Goal: Task Accomplishment & Management: Manage account settings

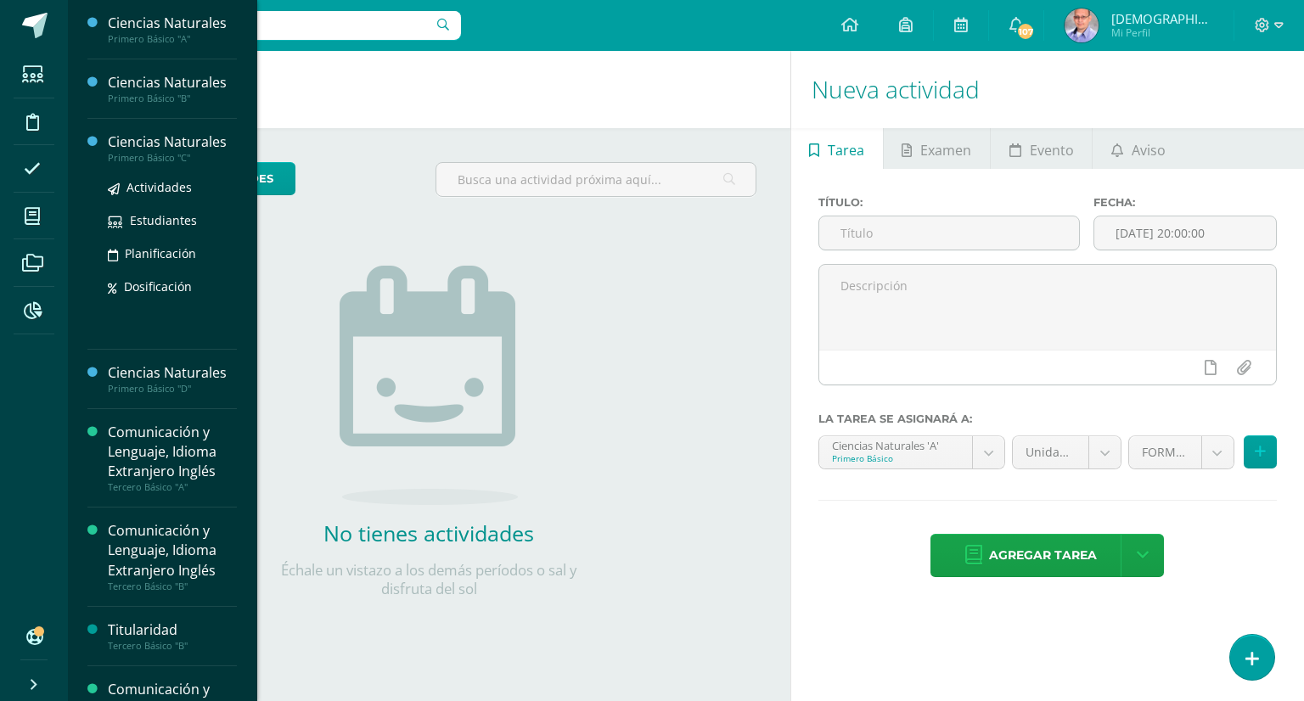
click at [166, 145] on div "Ciencias Naturales" at bounding box center [172, 142] width 129 height 20
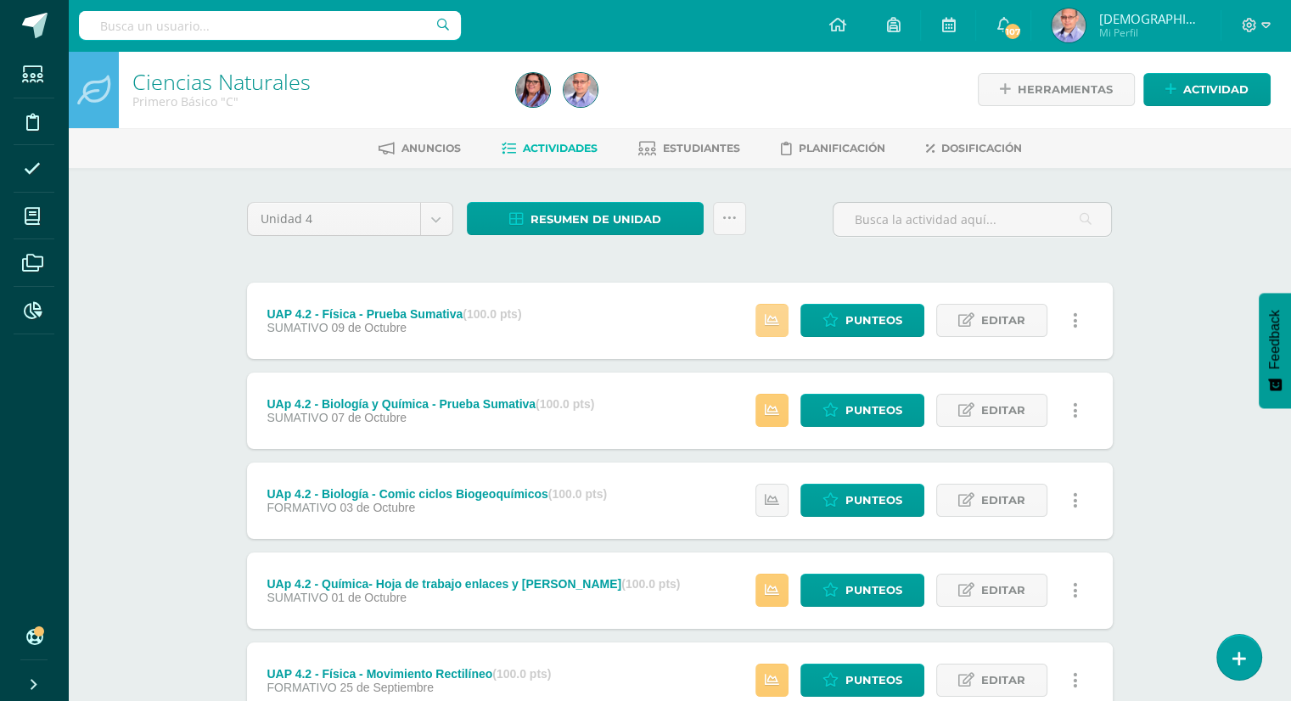
click at [771, 328] on link at bounding box center [771, 320] width 33 height 33
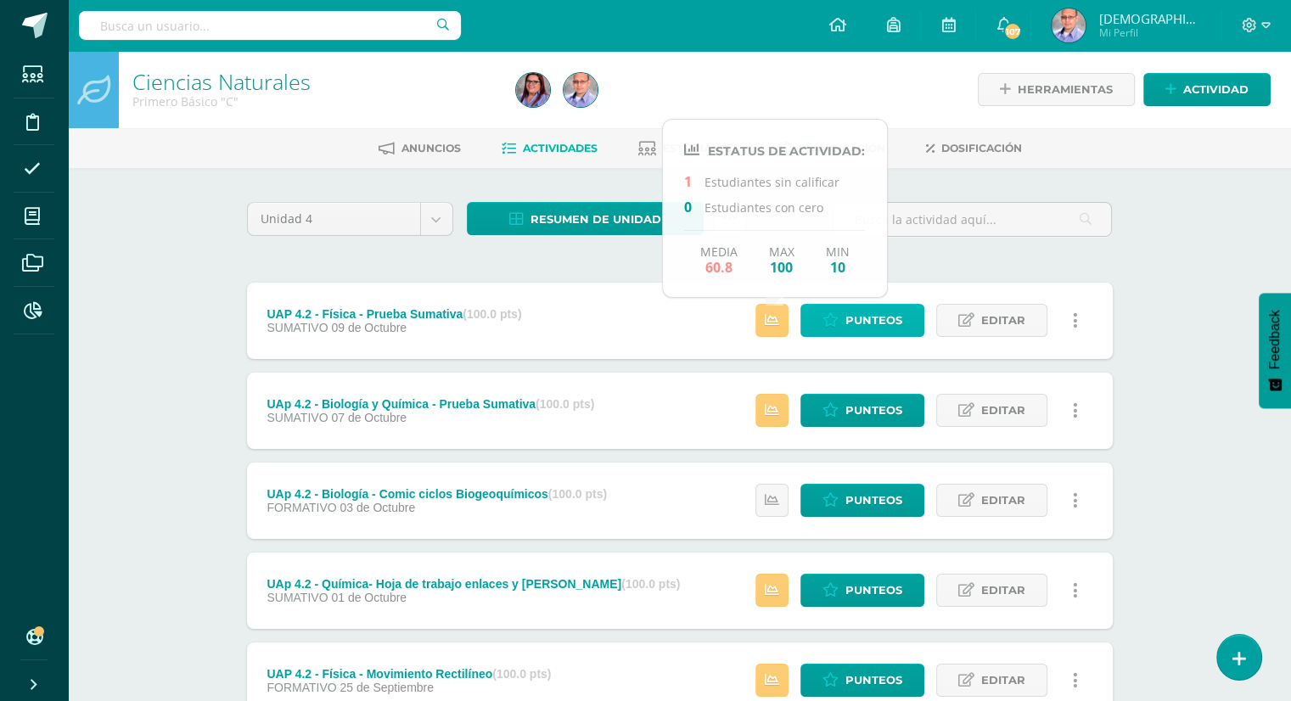
click at [867, 323] on span "Punteos" at bounding box center [873, 320] width 57 height 31
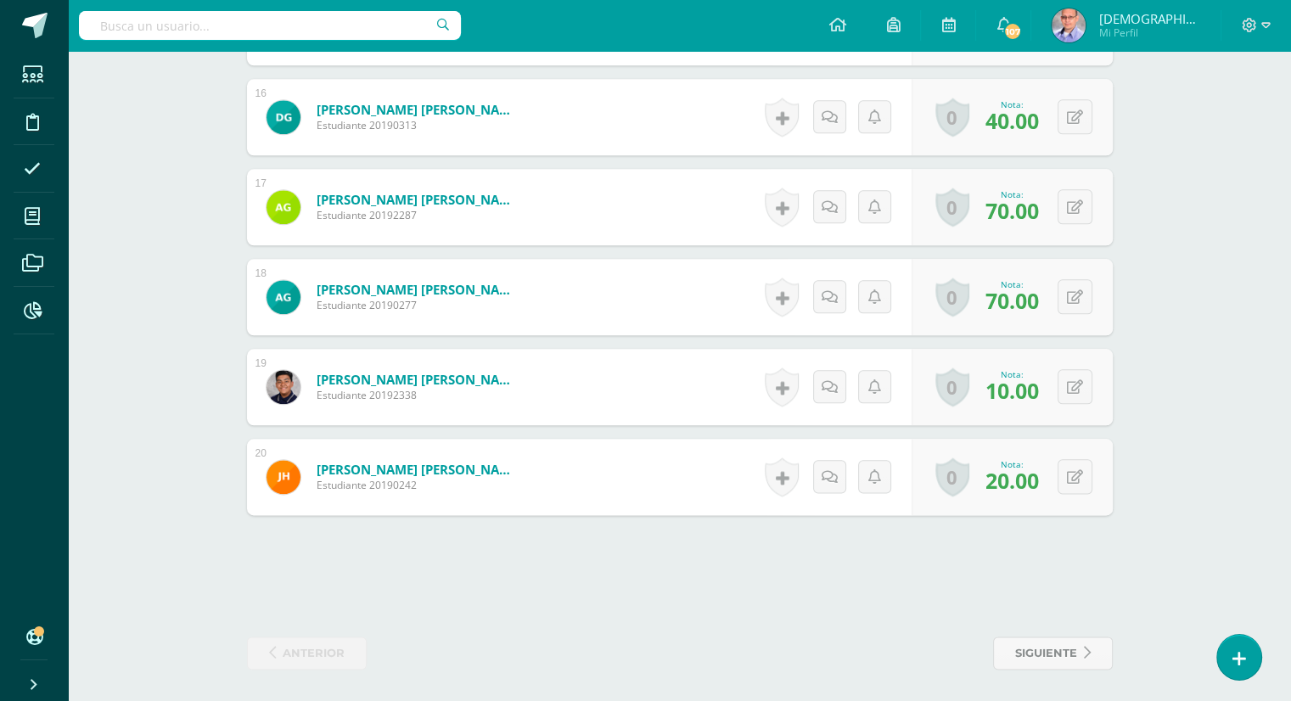
scroll to position [1930, 0]
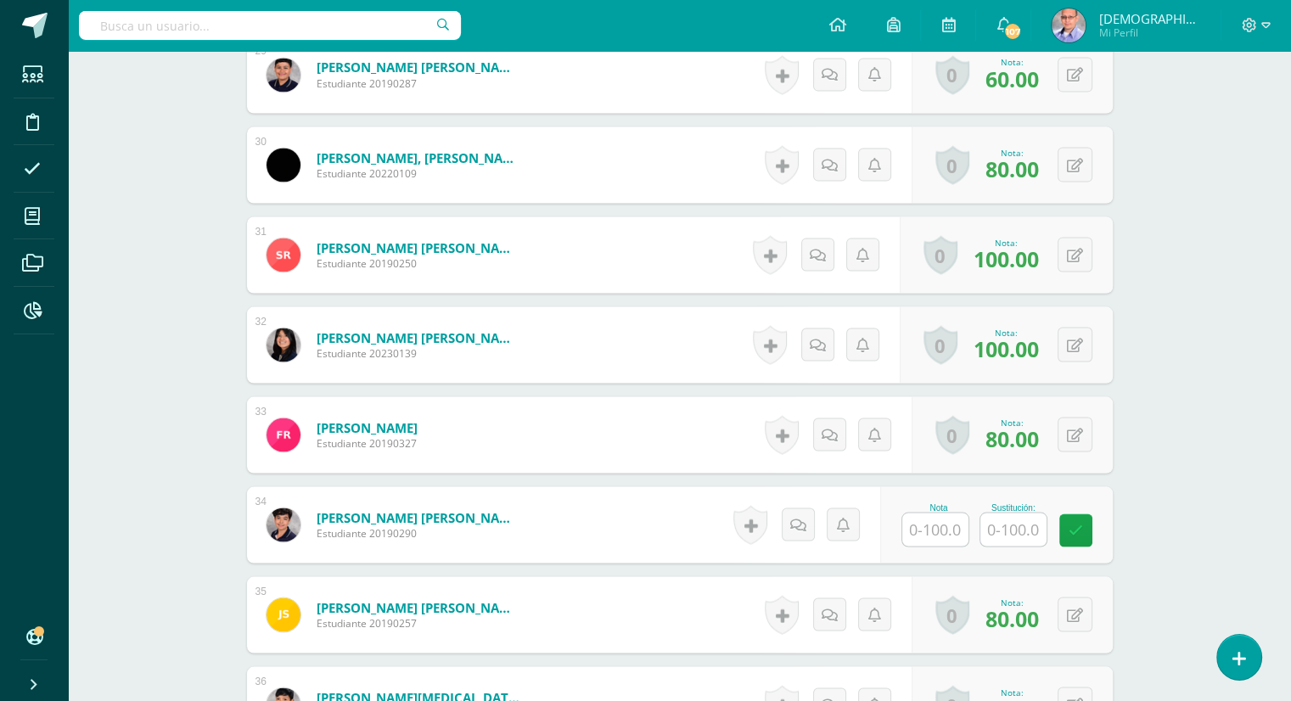
scroll to position [3269, 0]
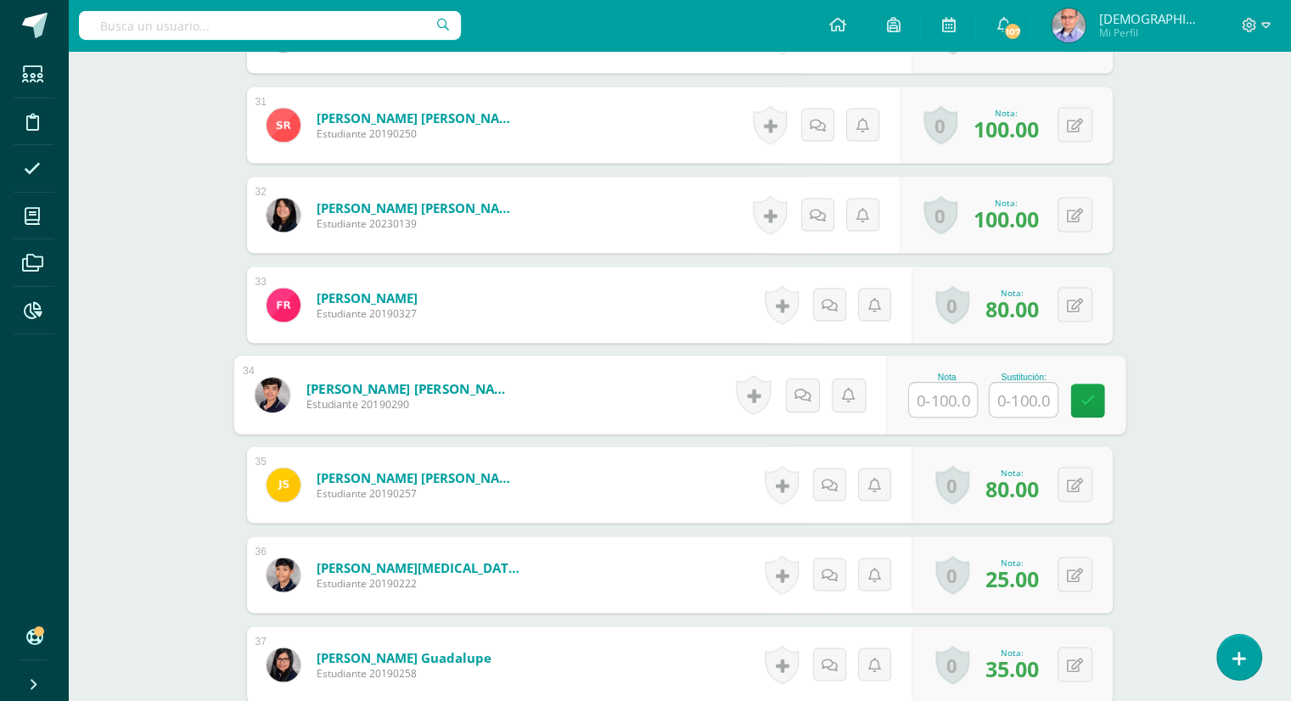
click at [1007, 399] on input "text" at bounding box center [1023, 401] width 68 height 34
click at [947, 399] on input "text" at bounding box center [943, 401] width 68 height 34
type input "70"
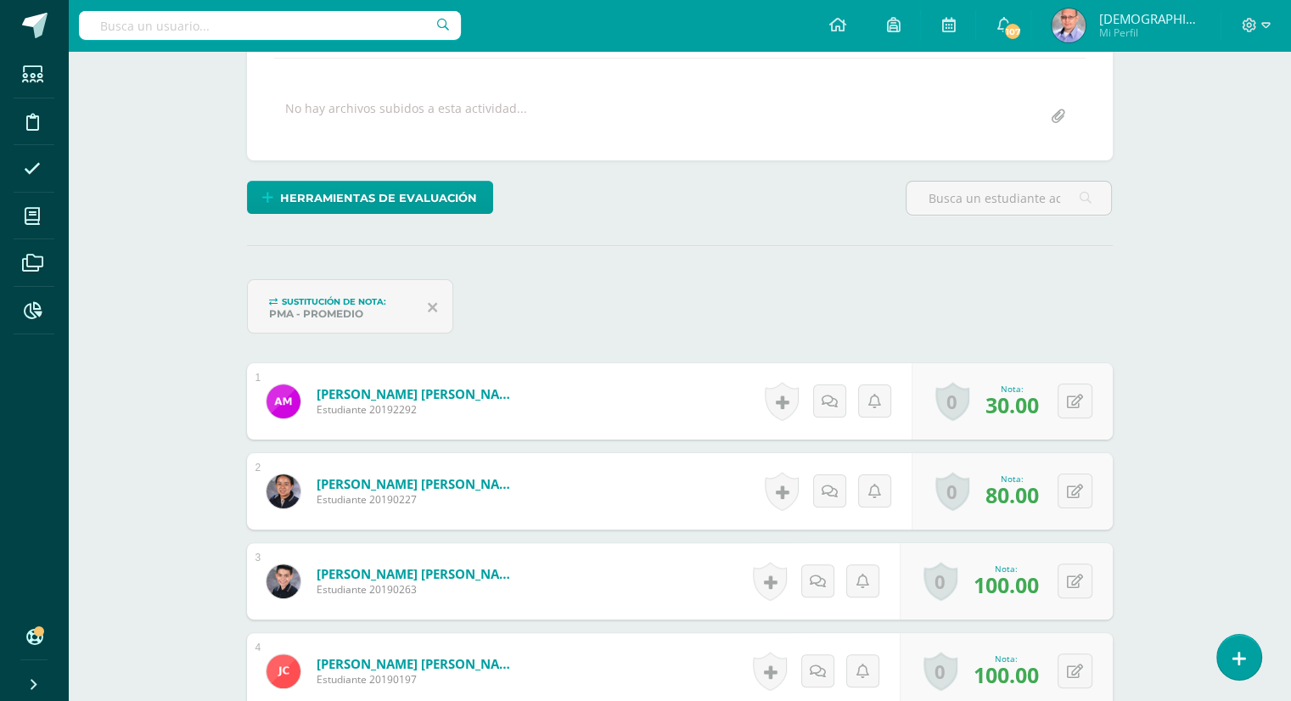
scroll to position [0, 0]
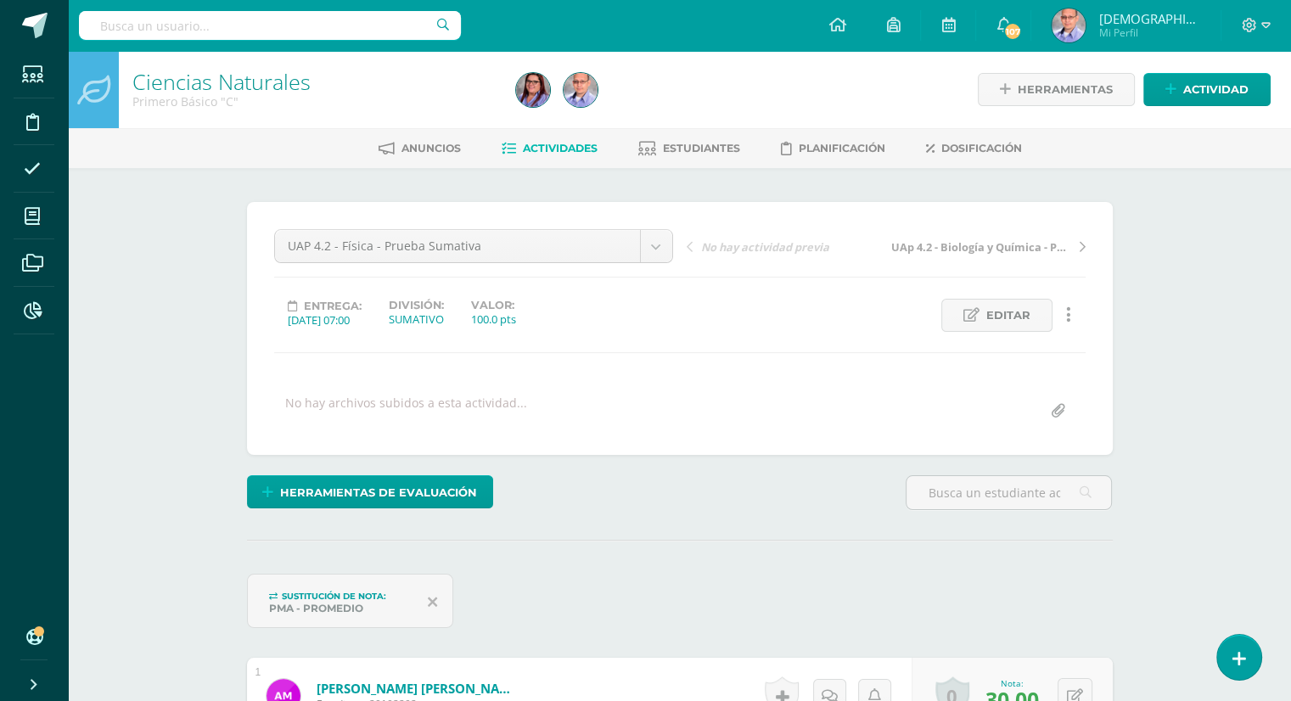
click at [254, 79] on link "Ciencias Naturales" at bounding box center [221, 81] width 178 height 29
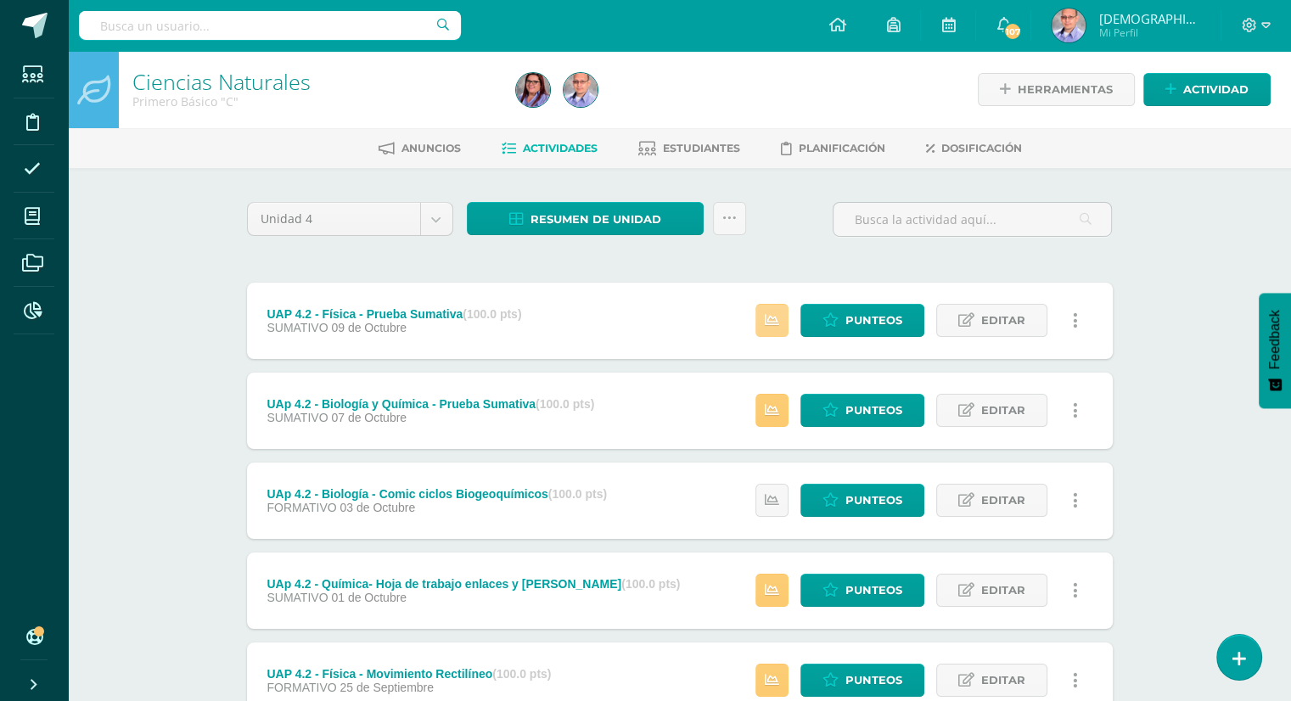
click at [772, 324] on icon at bounding box center [772, 320] width 14 height 14
click at [774, 392] on div "Estatus de Actividad: 0 Estudiantes sin calificar 0 Estudiantes con cero Media …" at bounding box center [921, 411] width 383 height 76
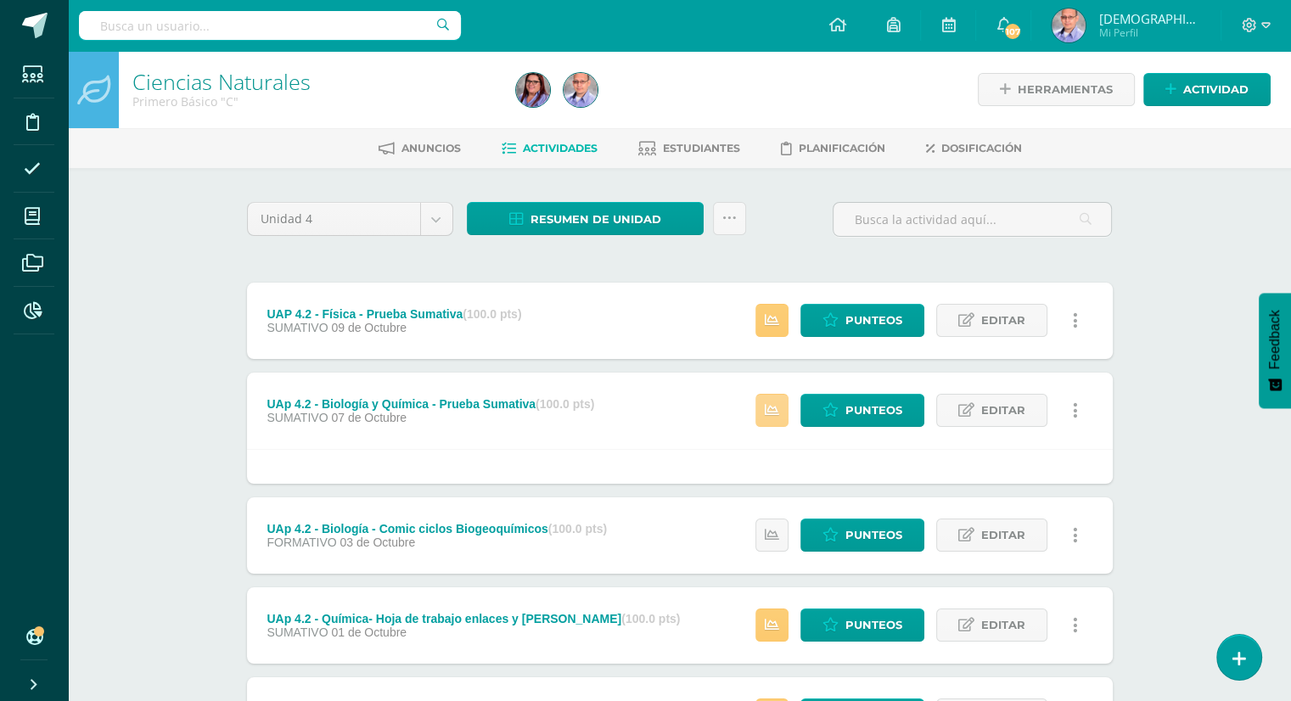
click at [774, 401] on link at bounding box center [771, 410] width 33 height 33
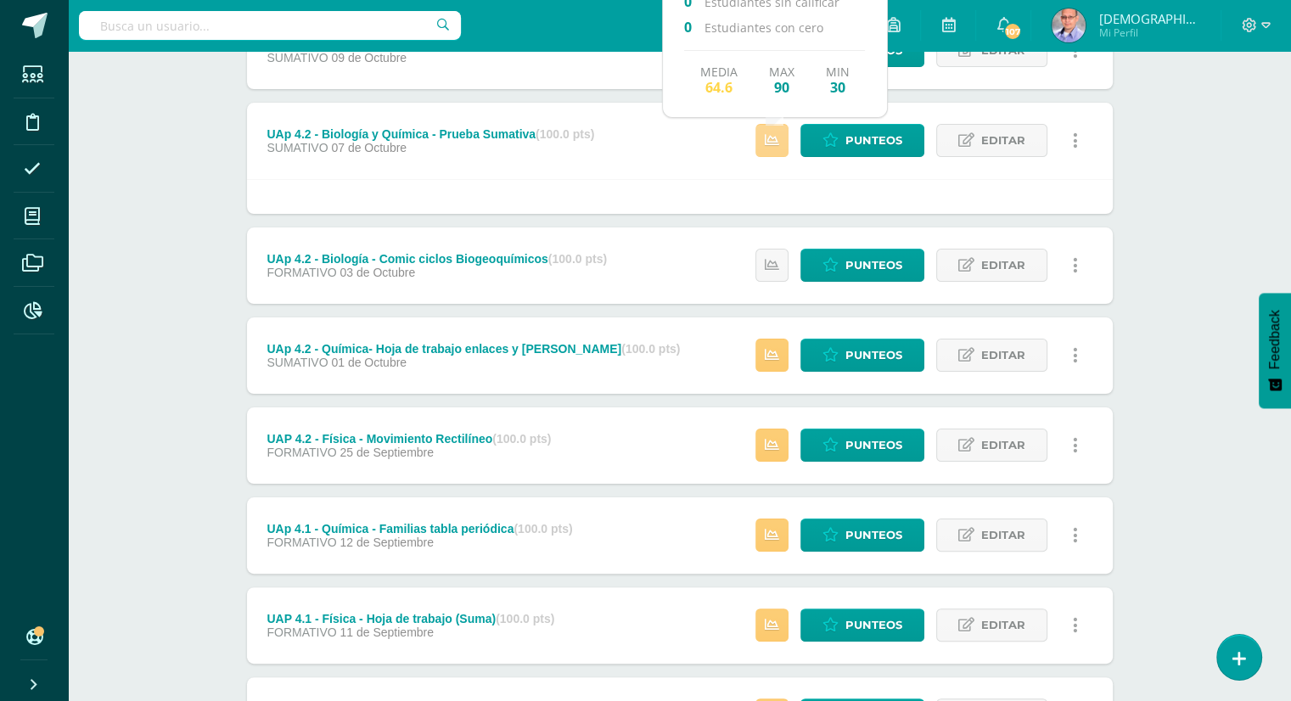
scroll to position [305, 0]
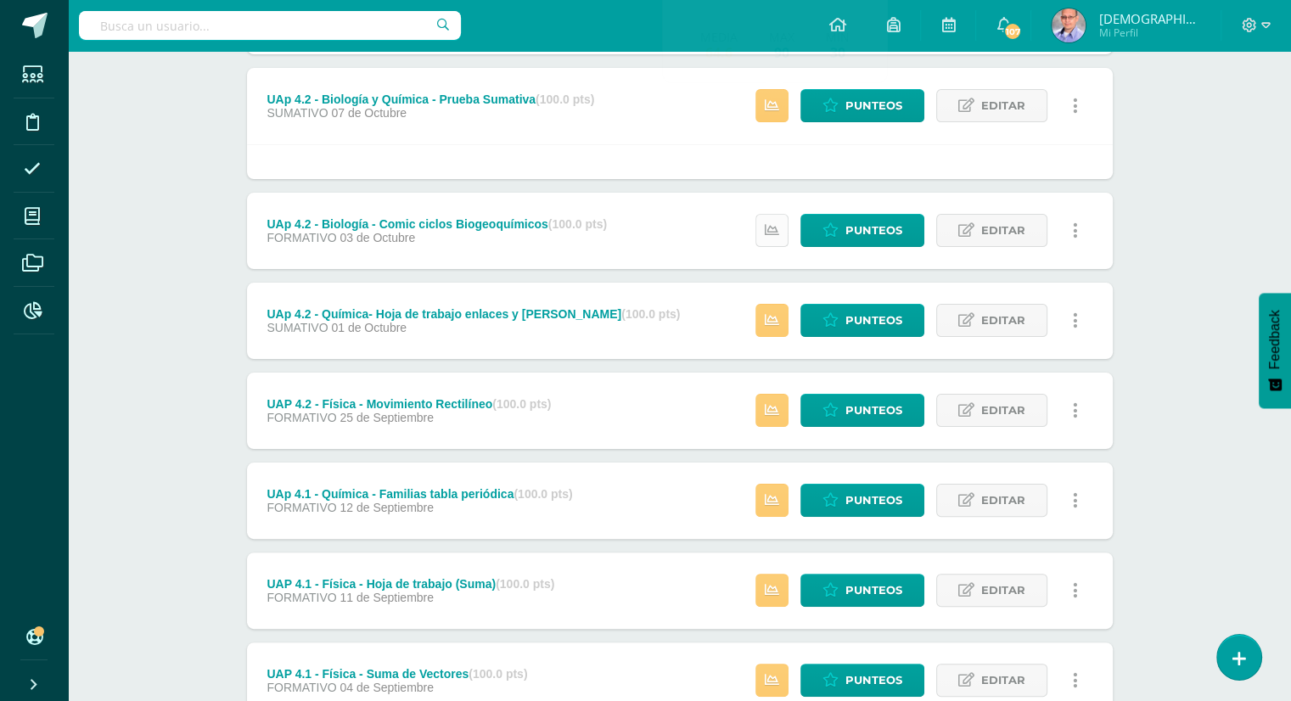
click at [783, 237] on link at bounding box center [771, 230] width 33 height 33
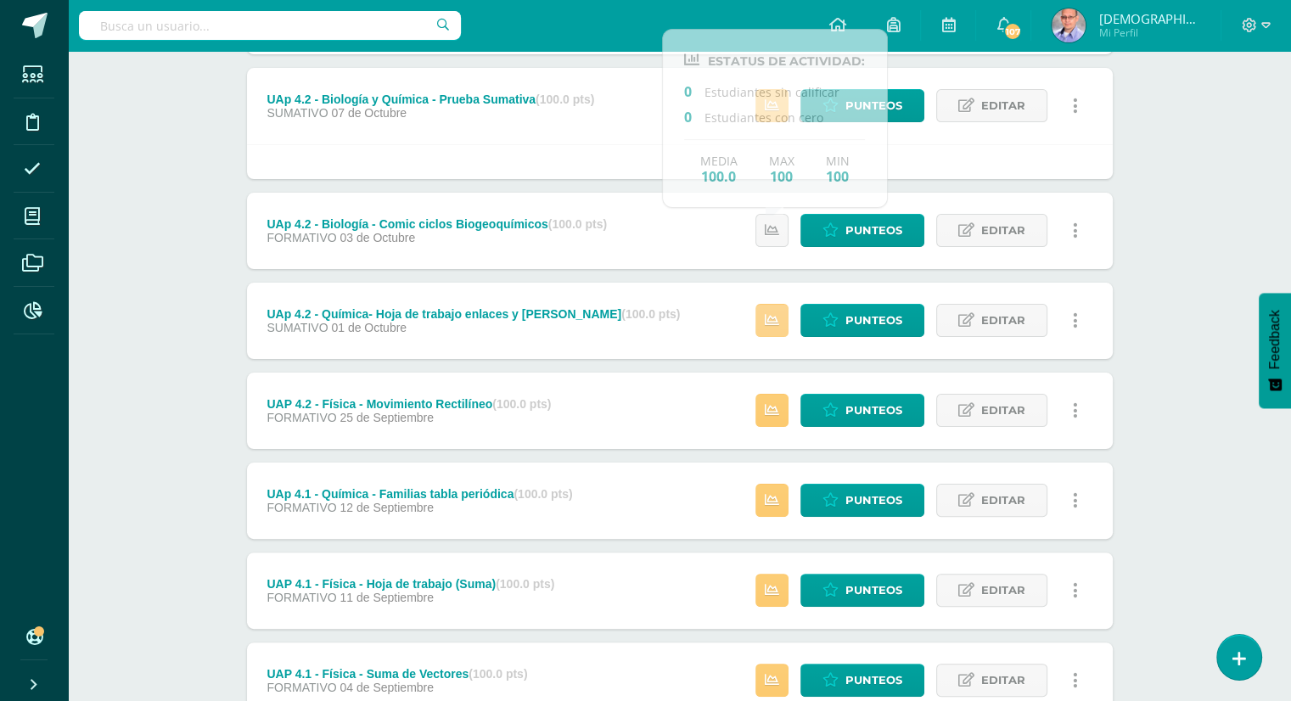
click at [775, 313] on icon at bounding box center [772, 320] width 14 height 14
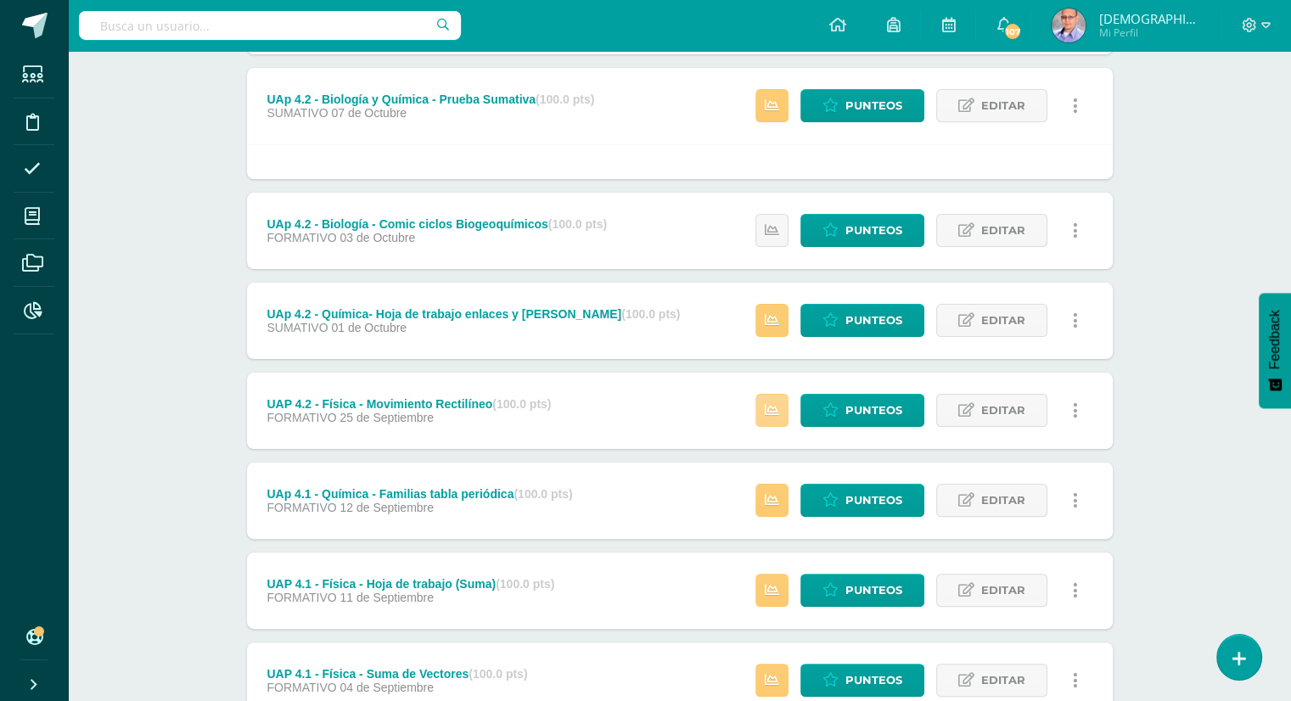
click at [771, 404] on icon at bounding box center [772, 410] width 14 height 14
click at [835, 412] on icon at bounding box center [830, 410] width 16 height 14
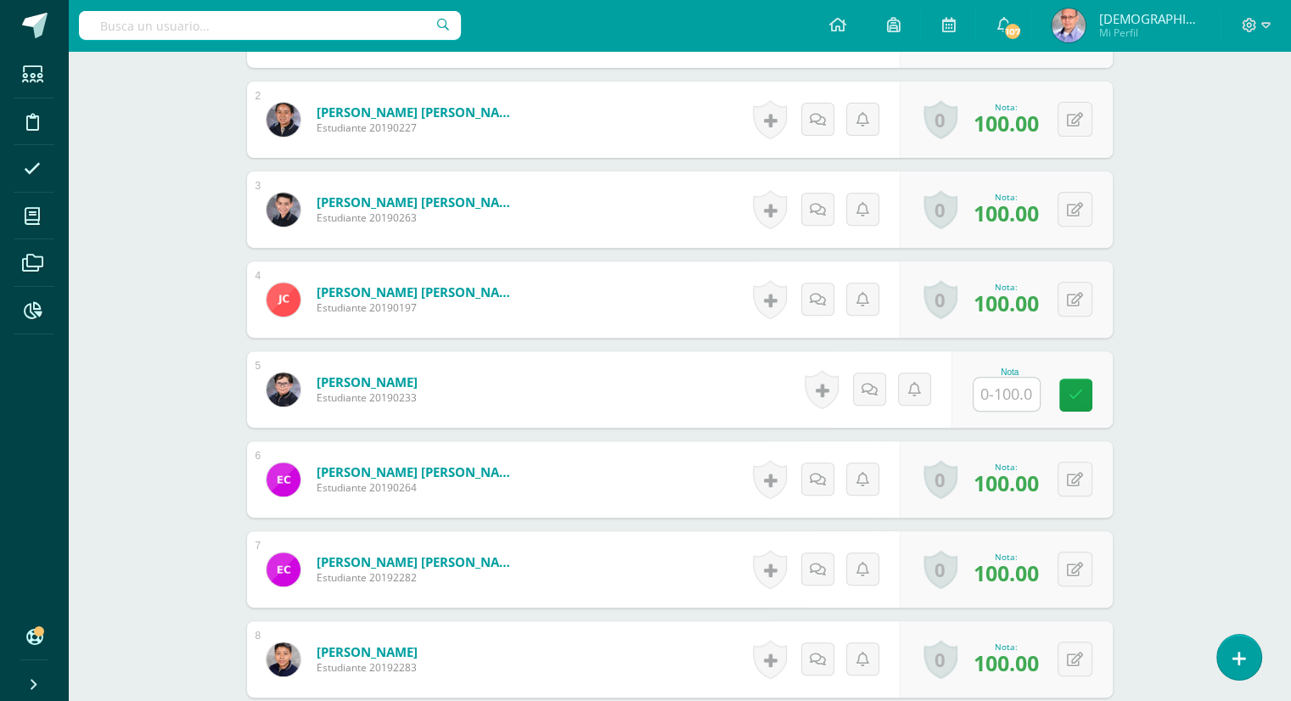
scroll to position [618, 0]
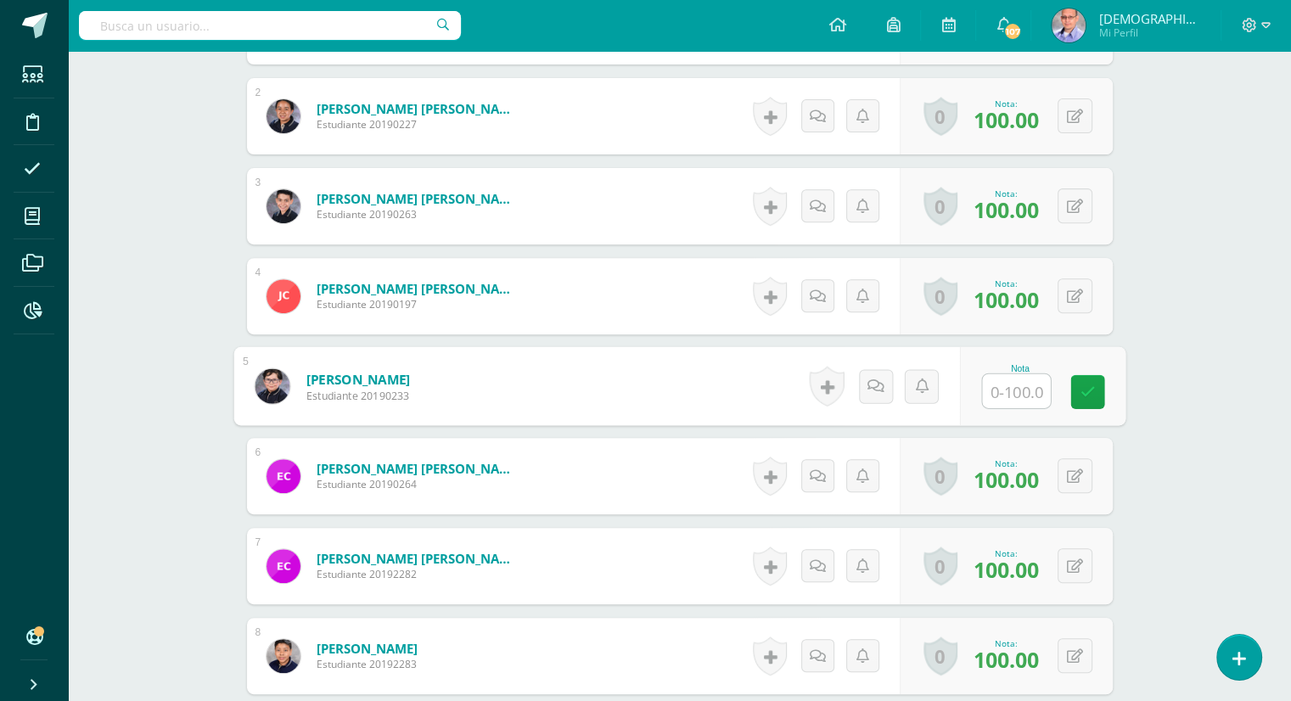
click at [1013, 396] on input "text" at bounding box center [1016, 391] width 68 height 34
click at [1091, 391] on icon at bounding box center [1087, 391] width 15 height 14
type input "0"
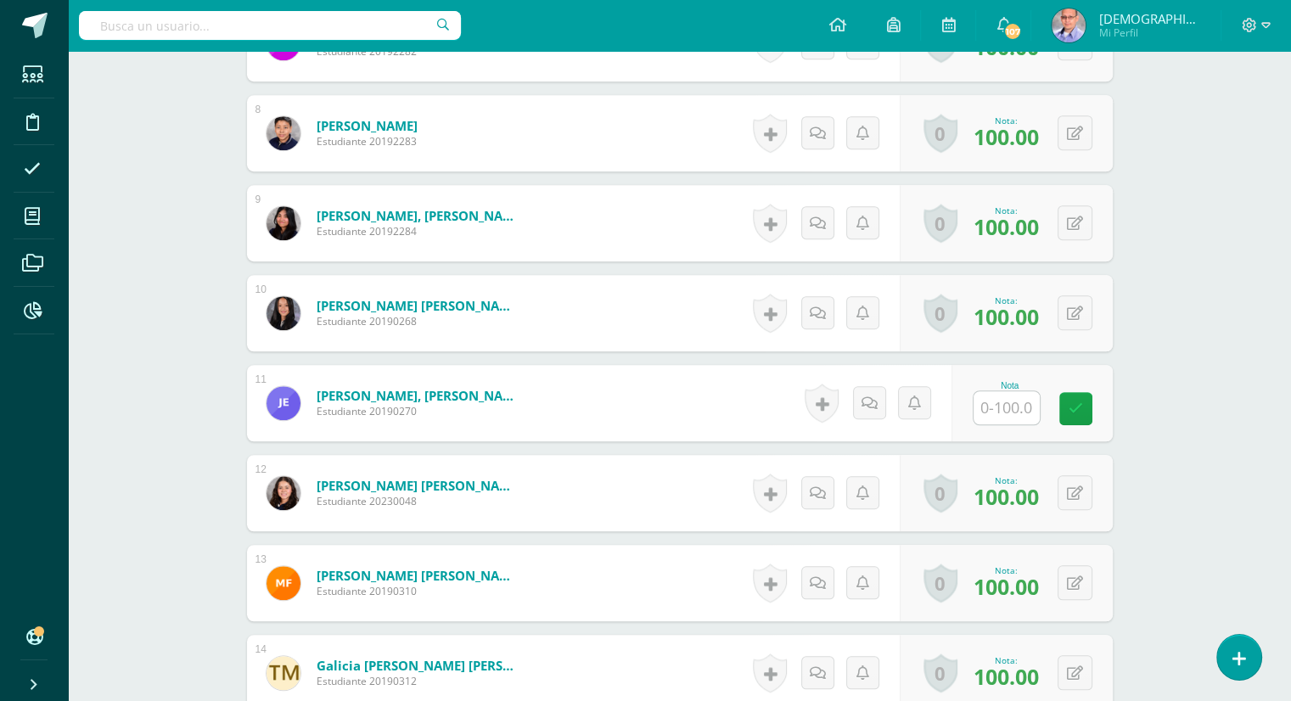
scroll to position [1167, 0]
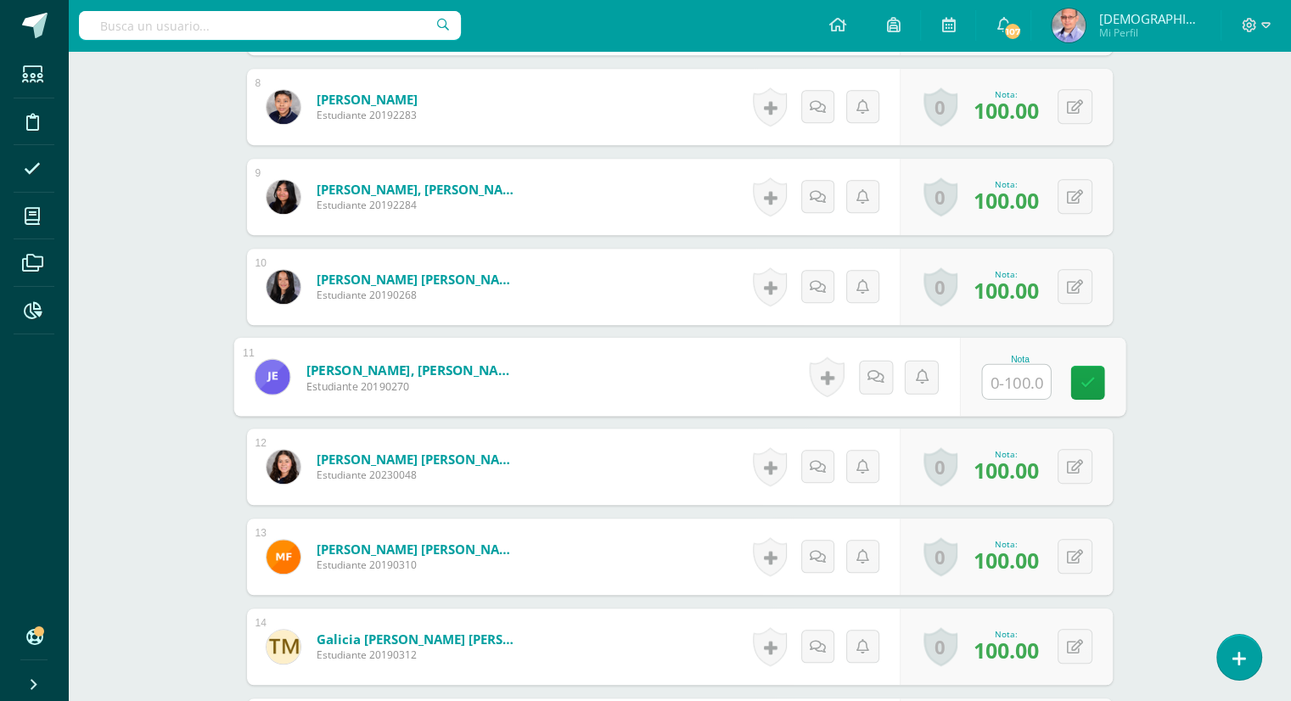
click at [1029, 381] on input "text" at bounding box center [1016, 382] width 68 height 34
type input "0"
click at [1088, 388] on icon at bounding box center [1087, 382] width 15 height 14
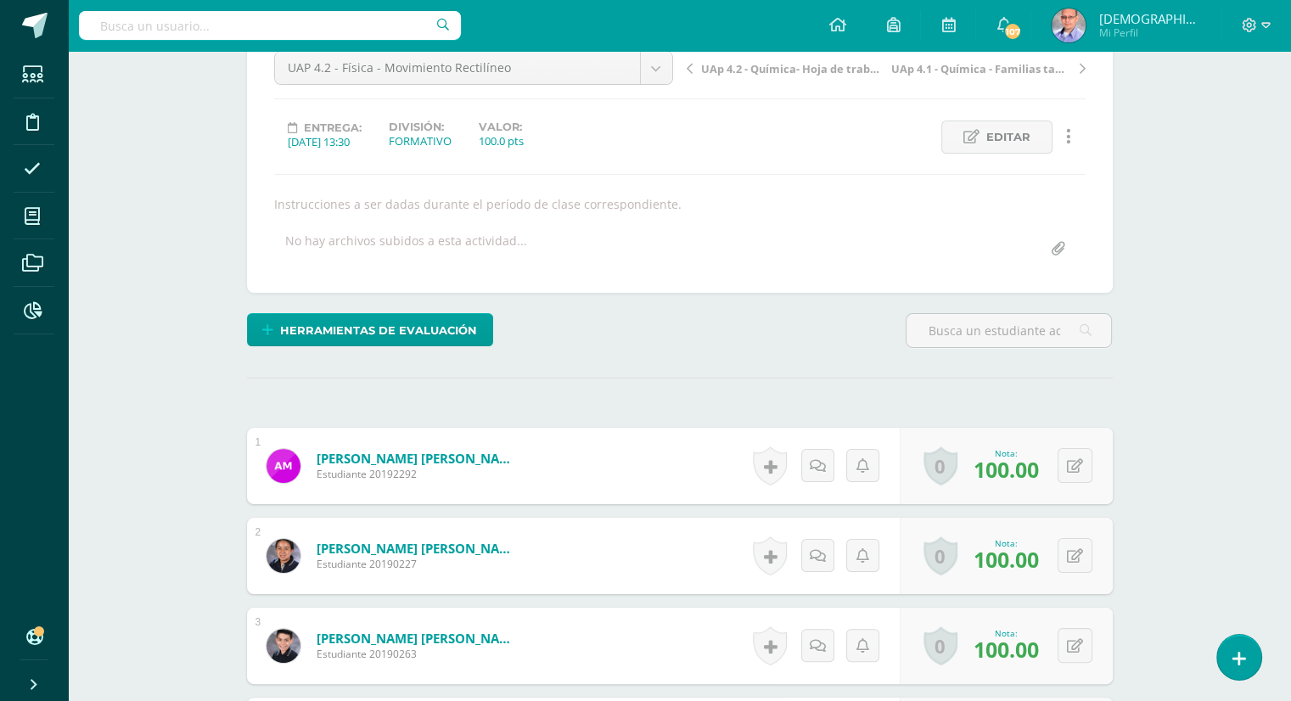
scroll to position [0, 0]
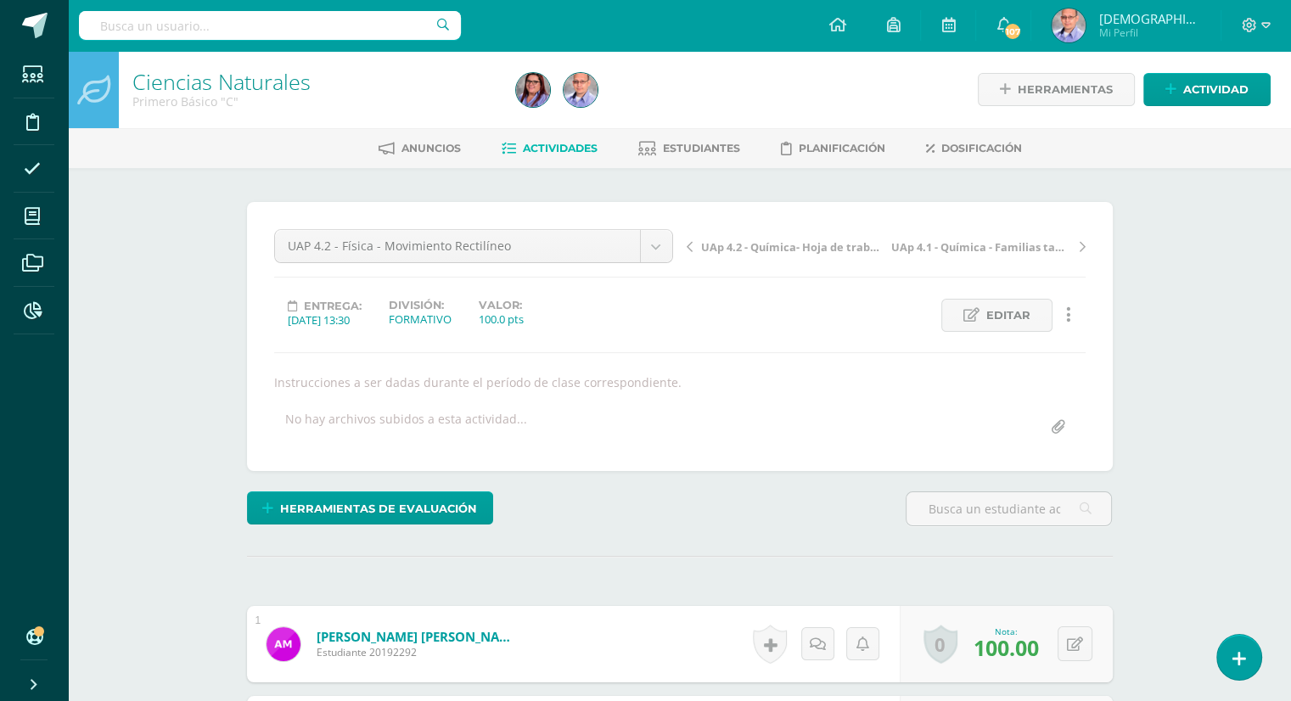
click at [217, 89] on link "Ciencias Naturales" at bounding box center [221, 81] width 178 height 29
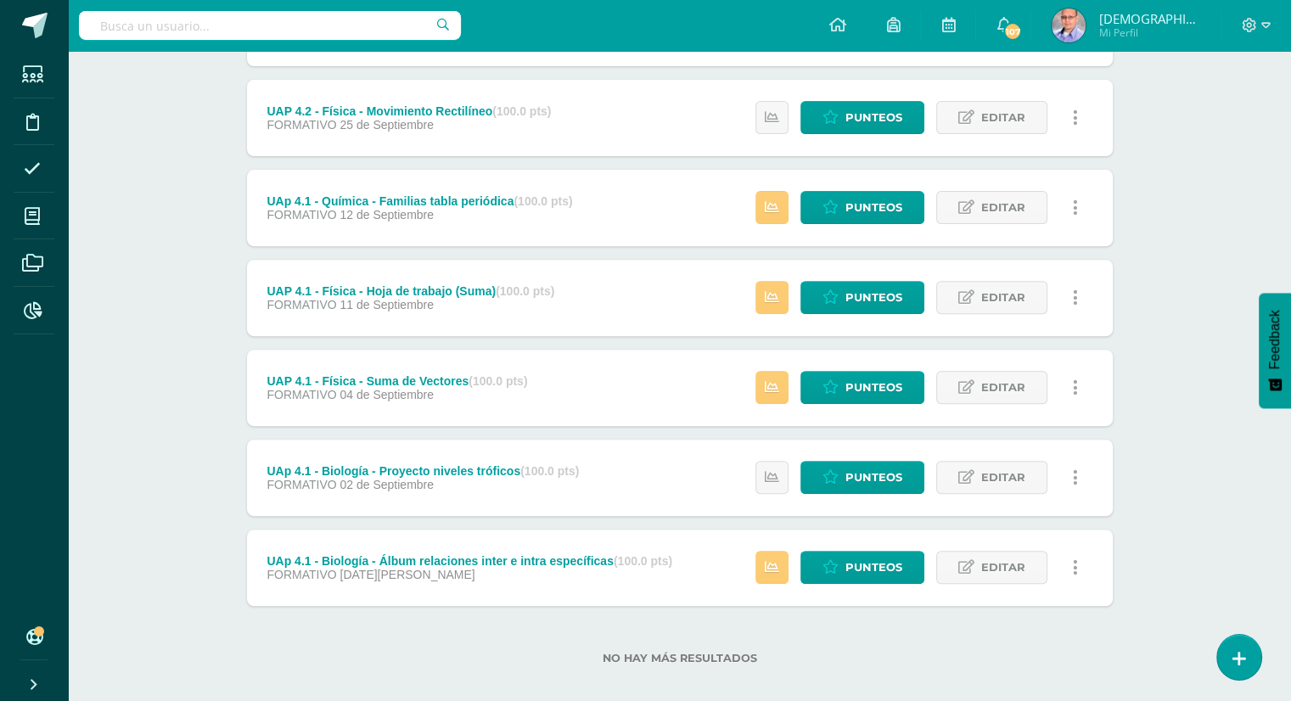
scroll to position [564, 0]
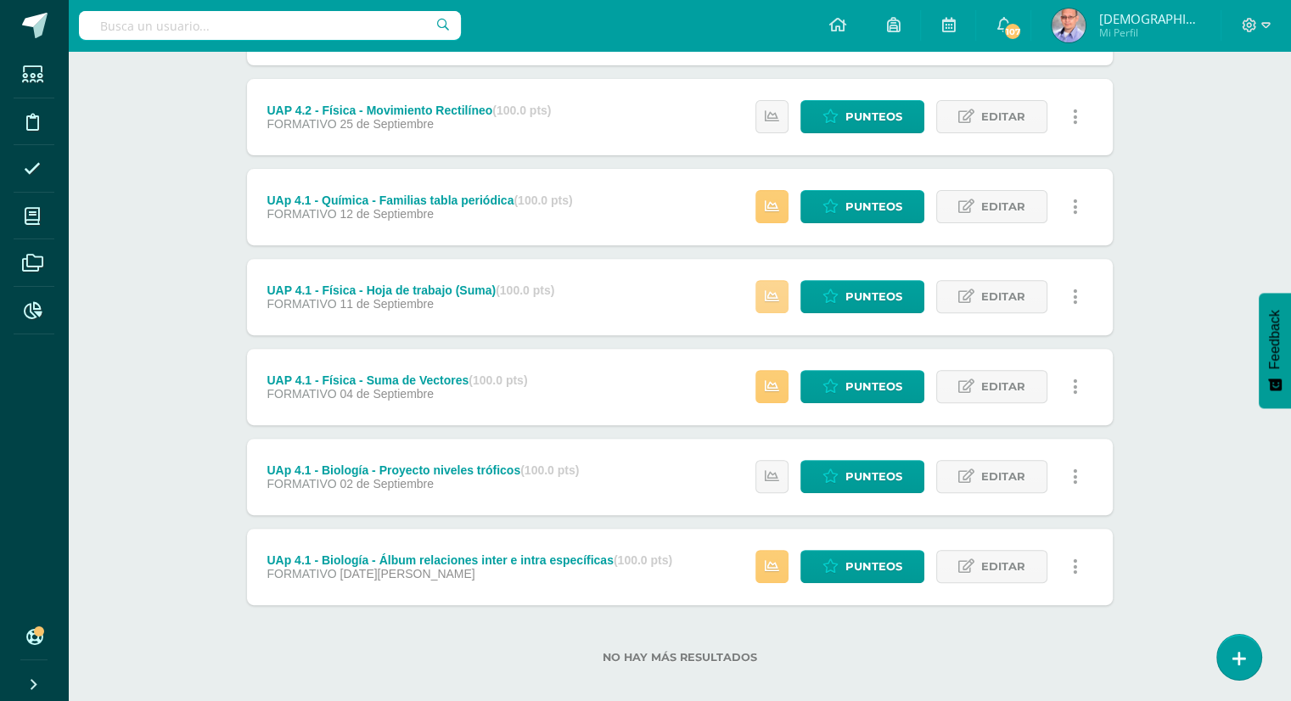
click at [764, 289] on link at bounding box center [771, 296] width 33 height 33
click at [784, 392] on link at bounding box center [771, 386] width 33 height 33
click at [1159, 449] on div "Ciencias Naturales Primero Básico "C" Herramientas Detalle de asistencias Activ…" at bounding box center [679, 102] width 1223 height 1231
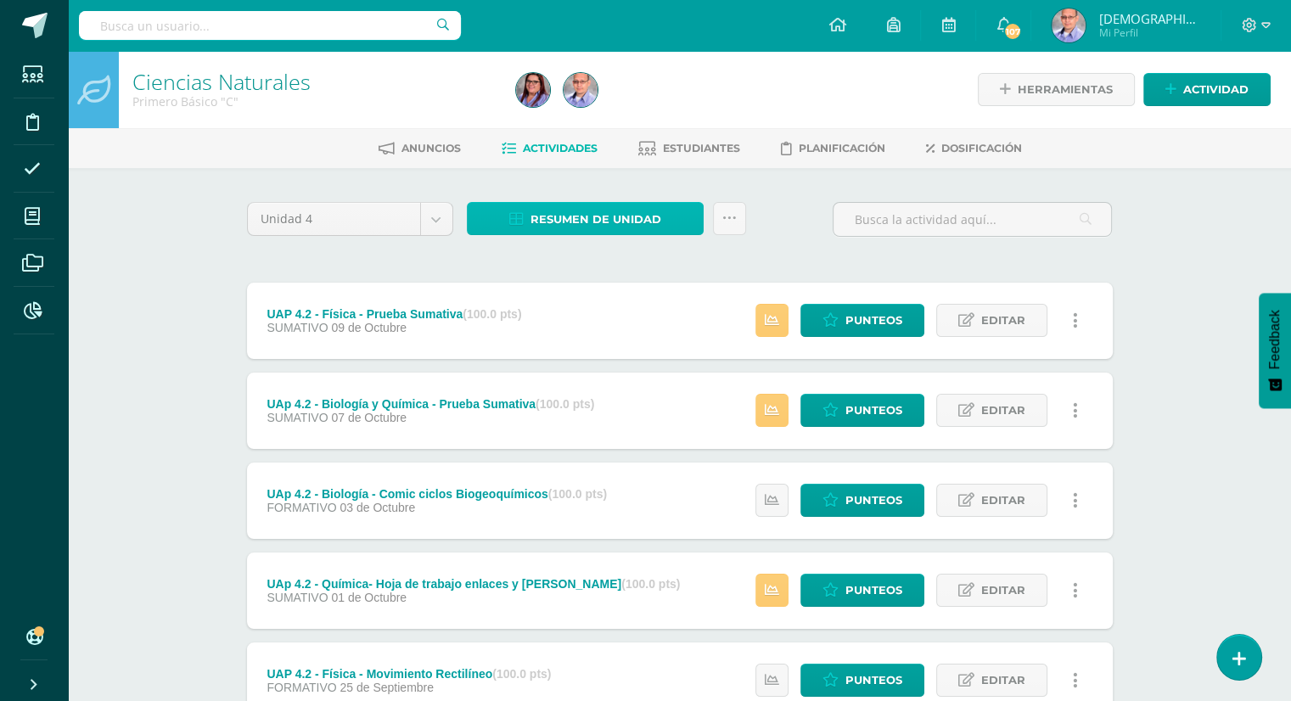
click at [586, 229] on span "Resumen de unidad" at bounding box center [595, 219] width 131 height 31
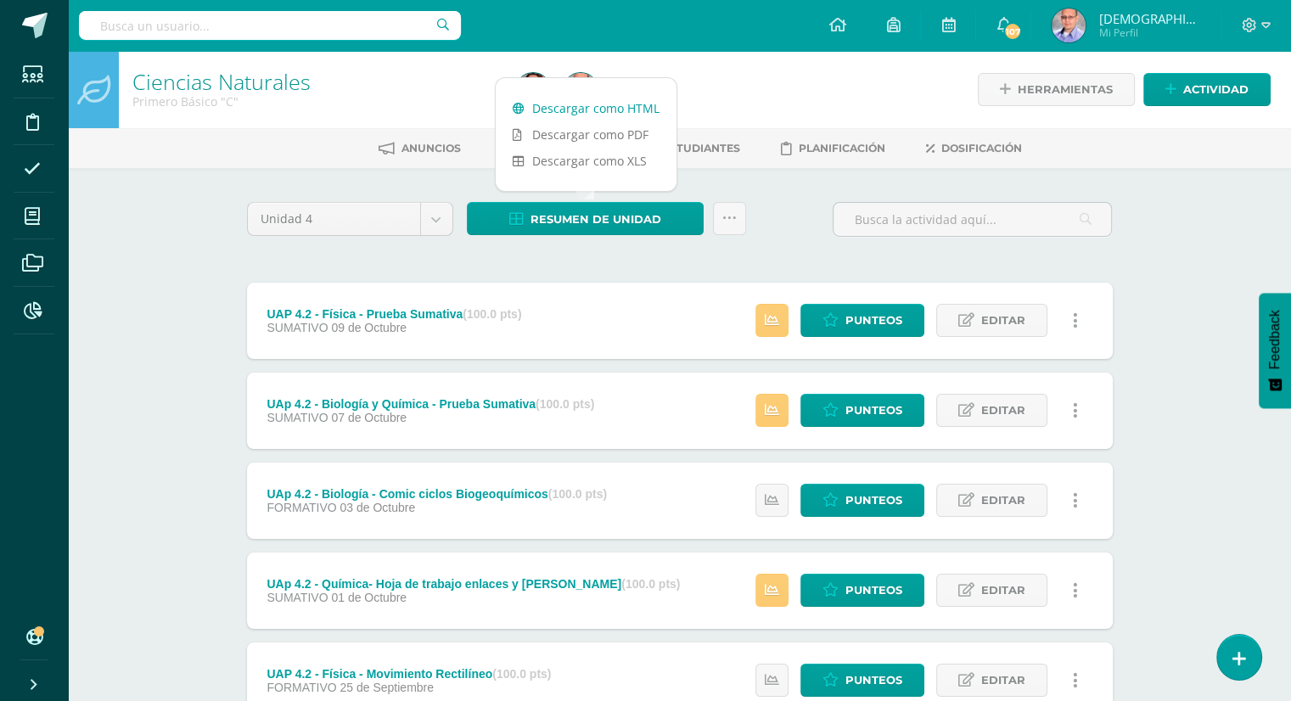
click at [608, 114] on link "Descargar como HTML" at bounding box center [586, 108] width 181 height 26
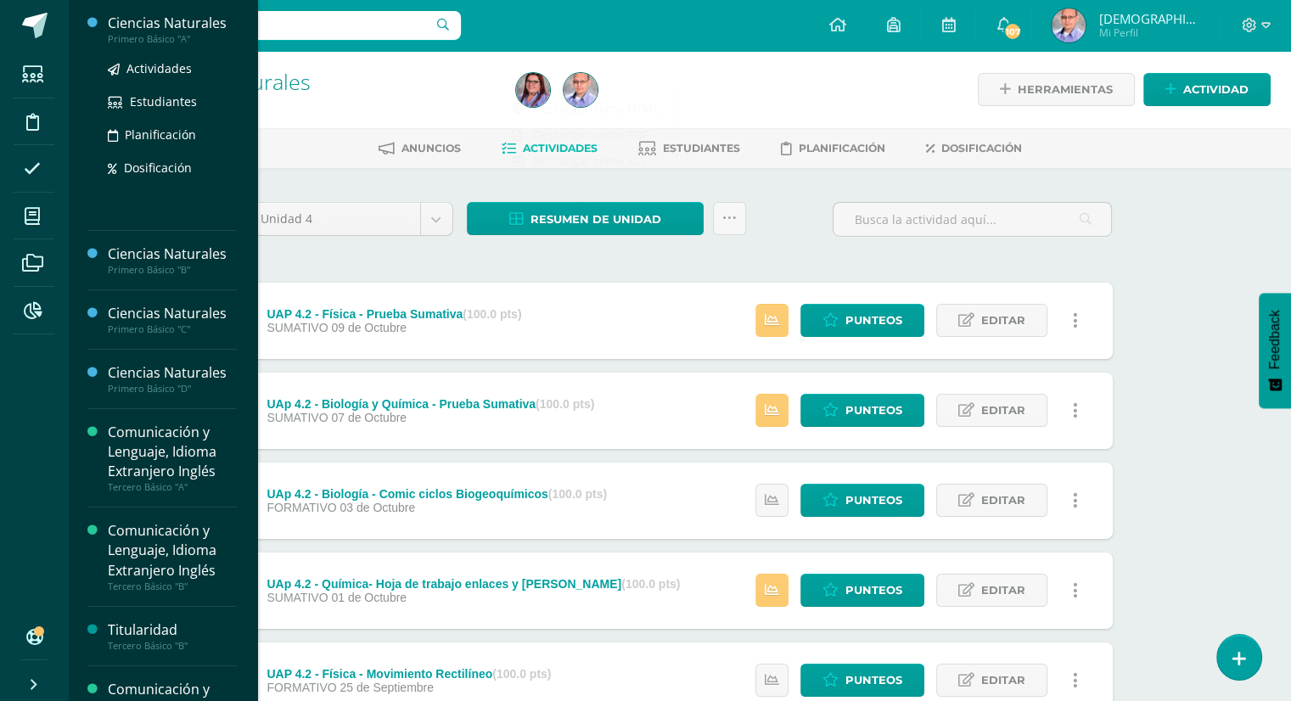
click at [160, 22] on div "Ciencias Naturales" at bounding box center [172, 24] width 129 height 20
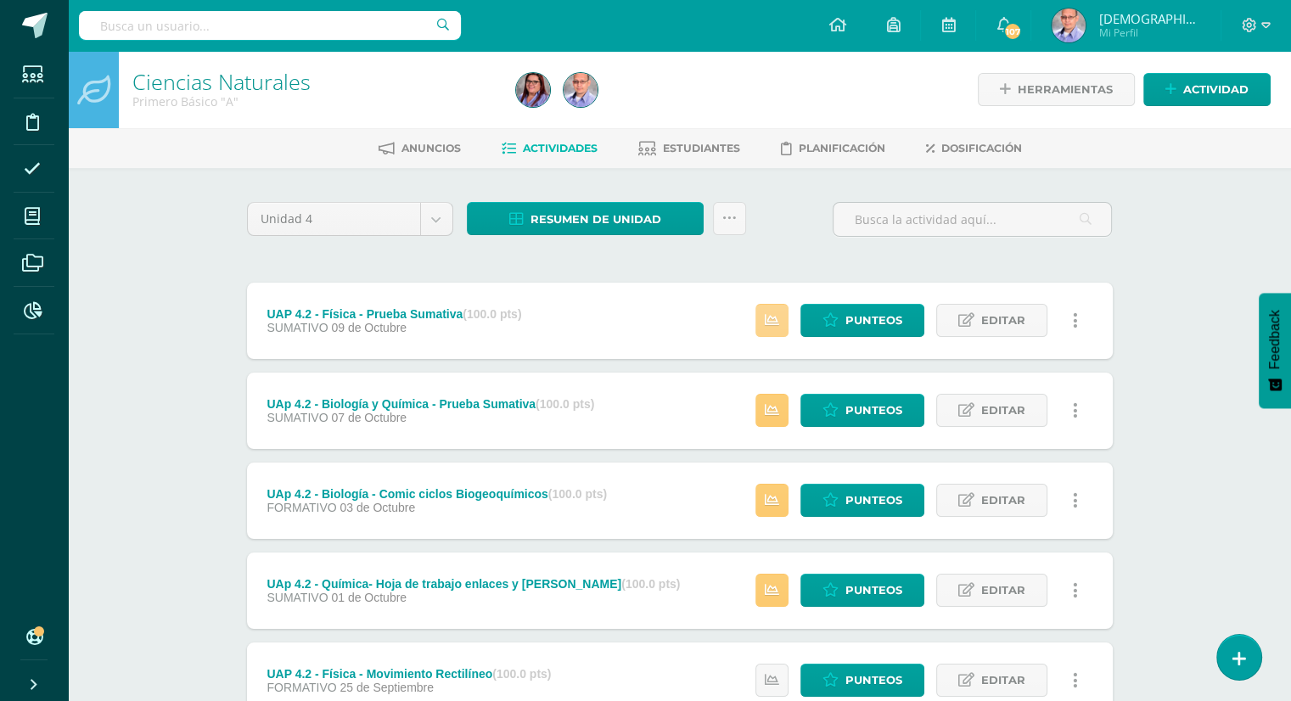
click at [775, 320] on icon at bounding box center [772, 320] width 14 height 14
click at [772, 412] on icon at bounding box center [772, 410] width 14 height 14
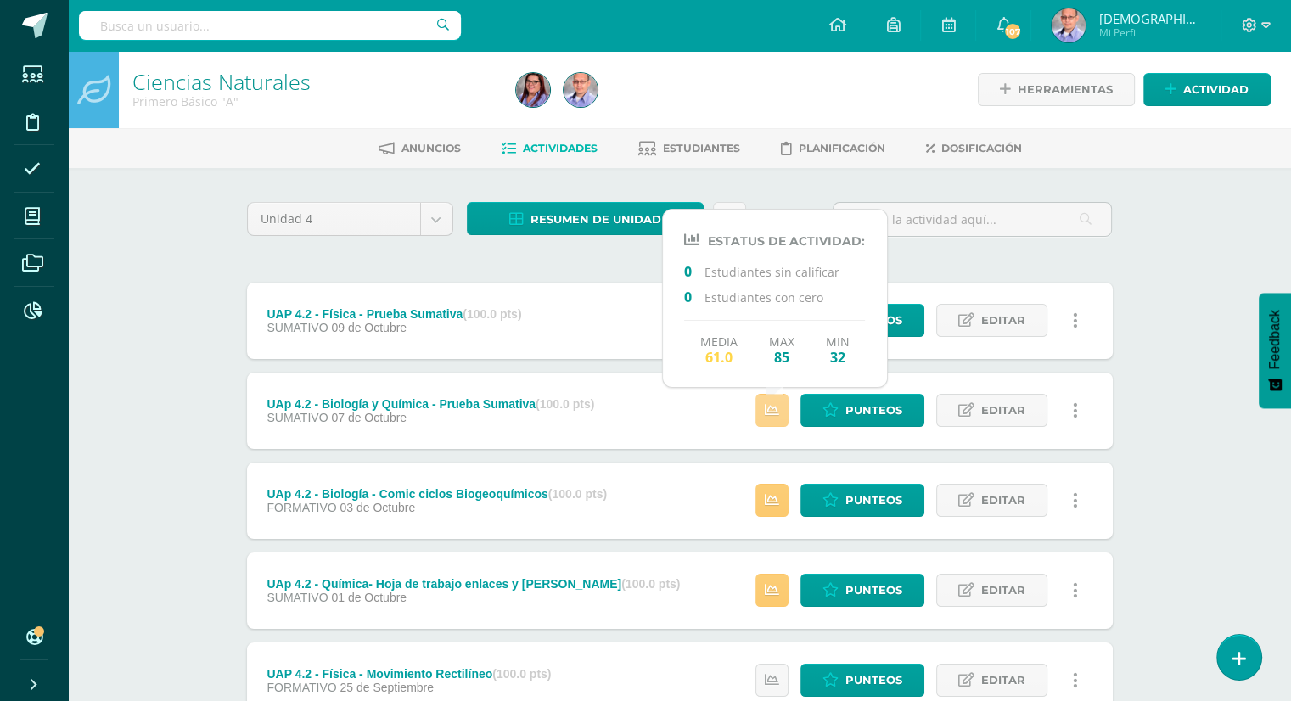
scroll to position [37, 0]
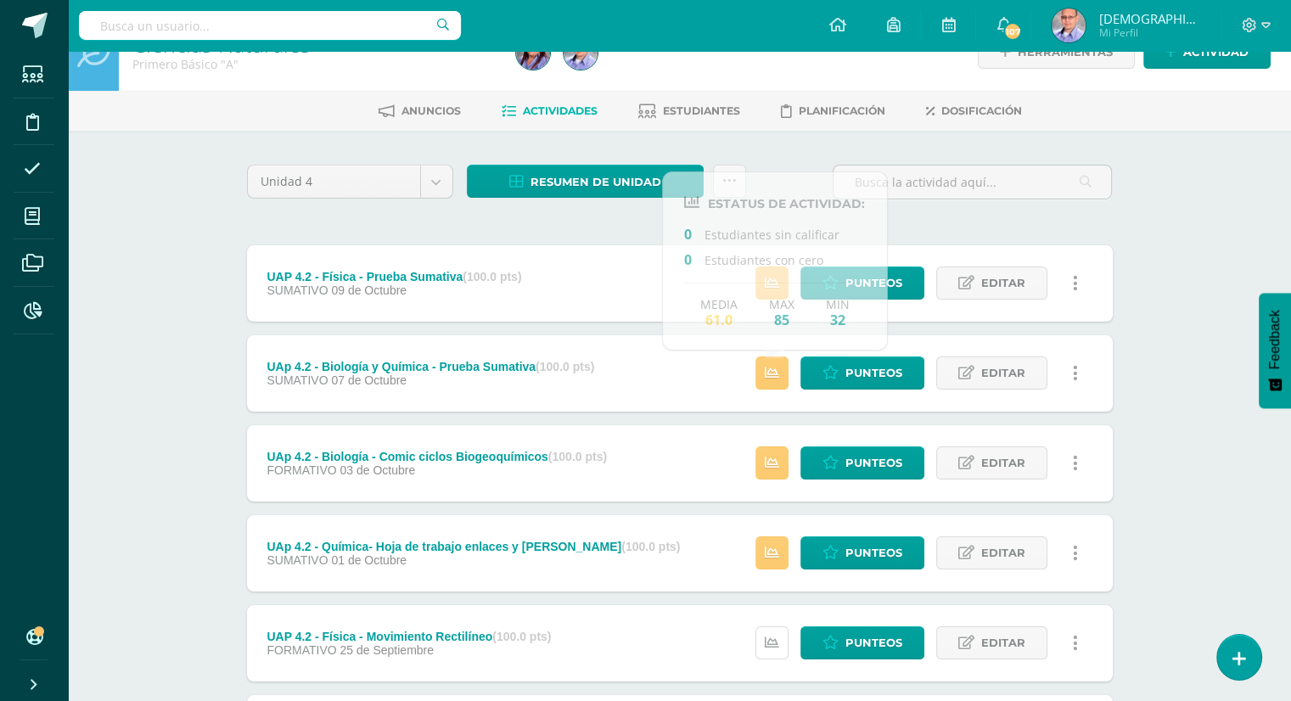
click at [783, 646] on link at bounding box center [771, 642] width 33 height 33
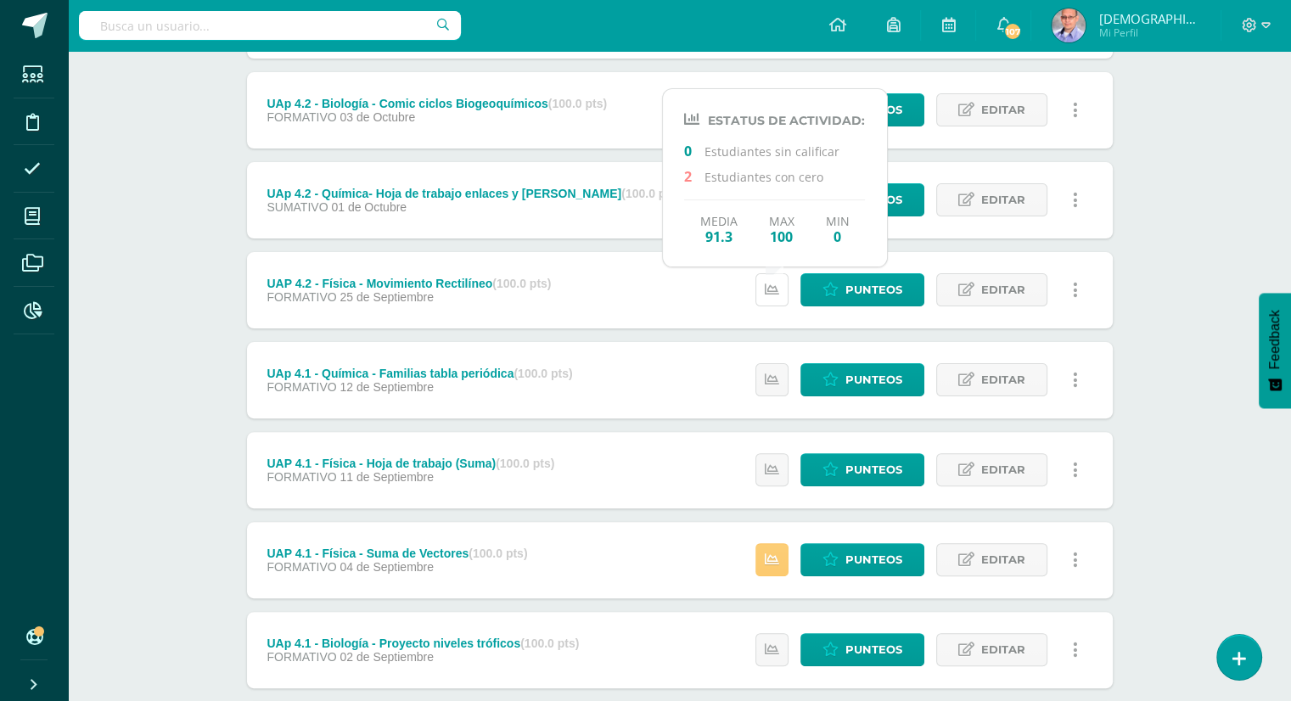
scroll to position [394, 0]
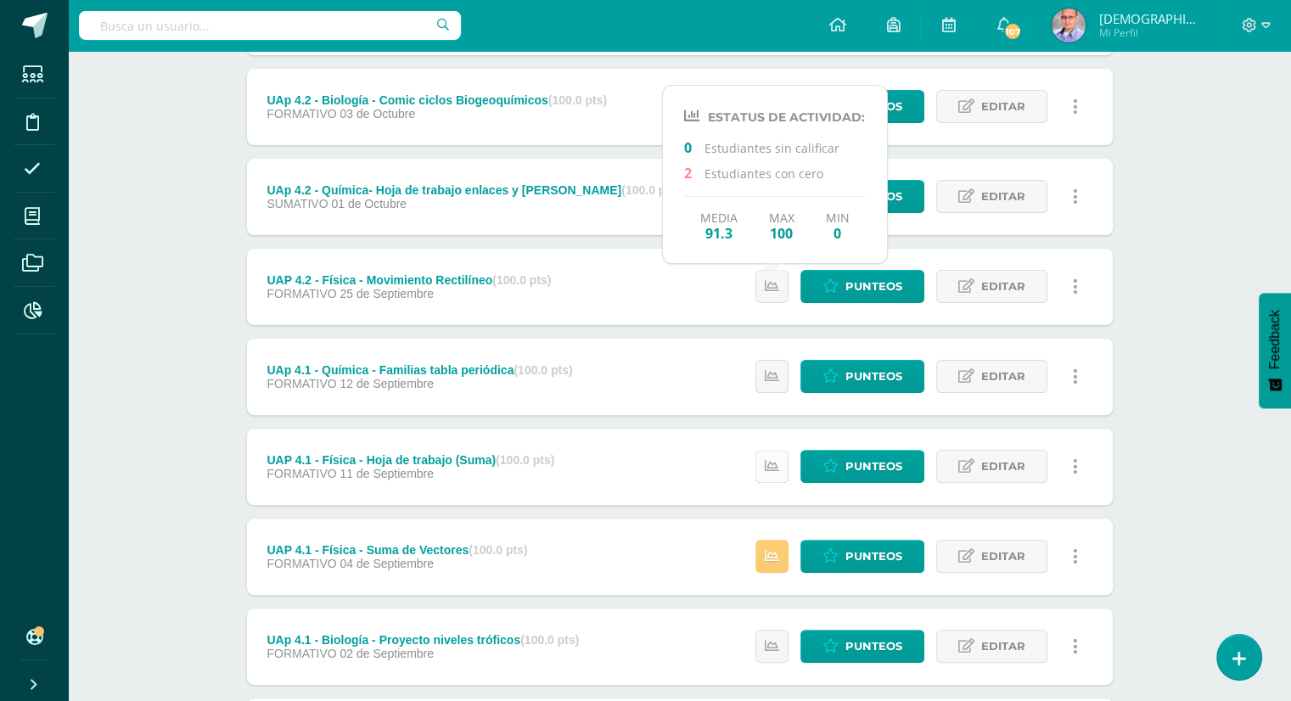
click at [774, 469] on icon at bounding box center [772, 466] width 14 height 14
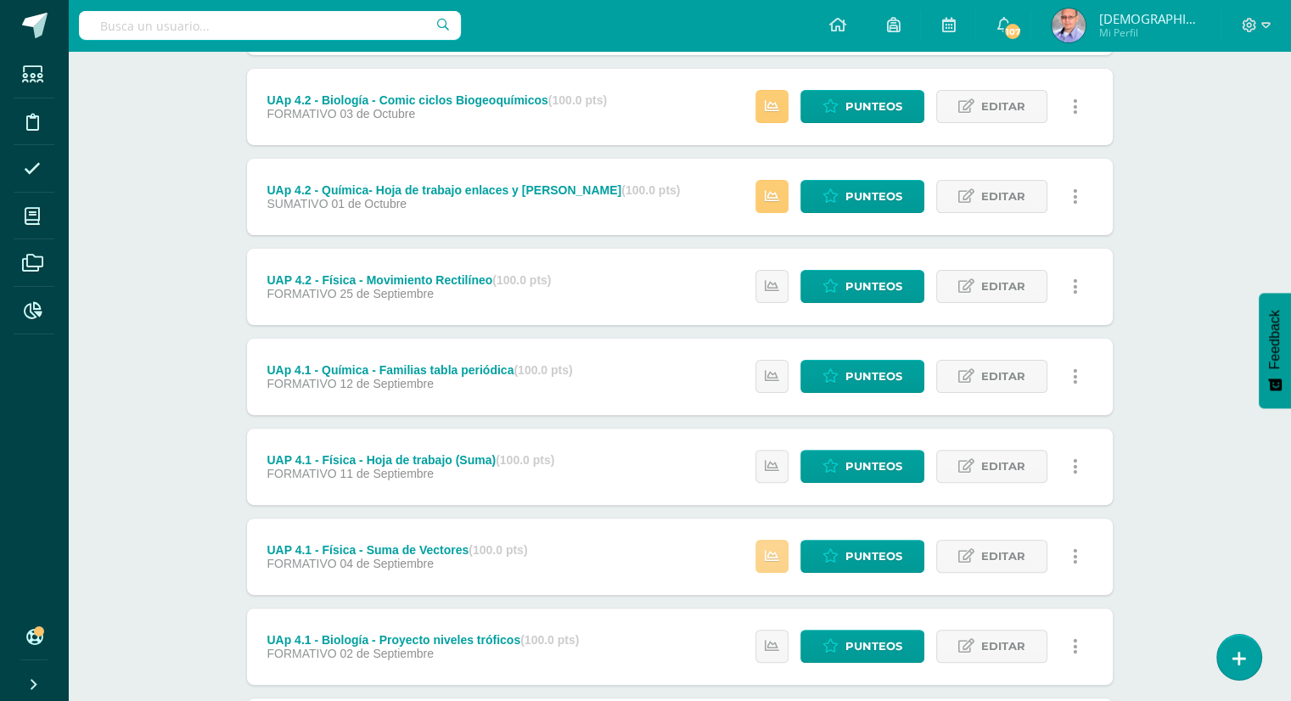
click at [781, 554] on link at bounding box center [771, 556] width 33 height 33
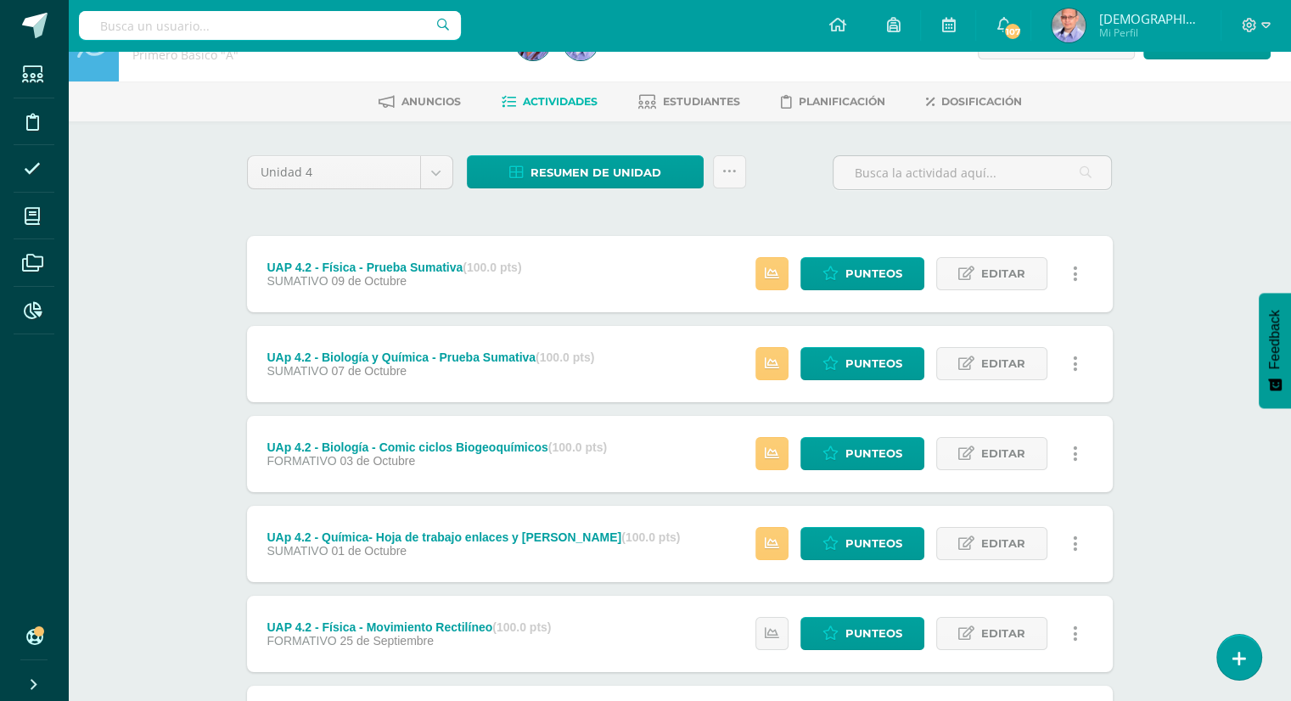
scroll to position [0, 0]
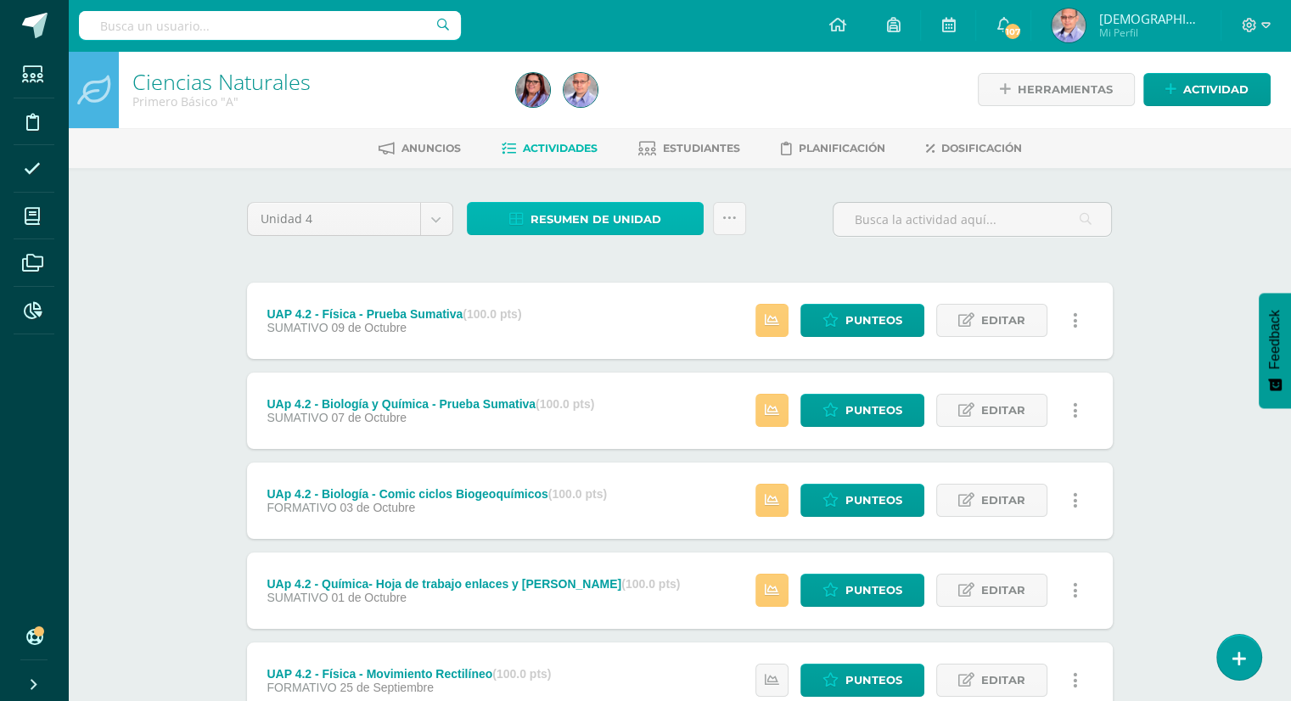
click at [565, 218] on span "Resumen de unidad" at bounding box center [595, 219] width 131 height 31
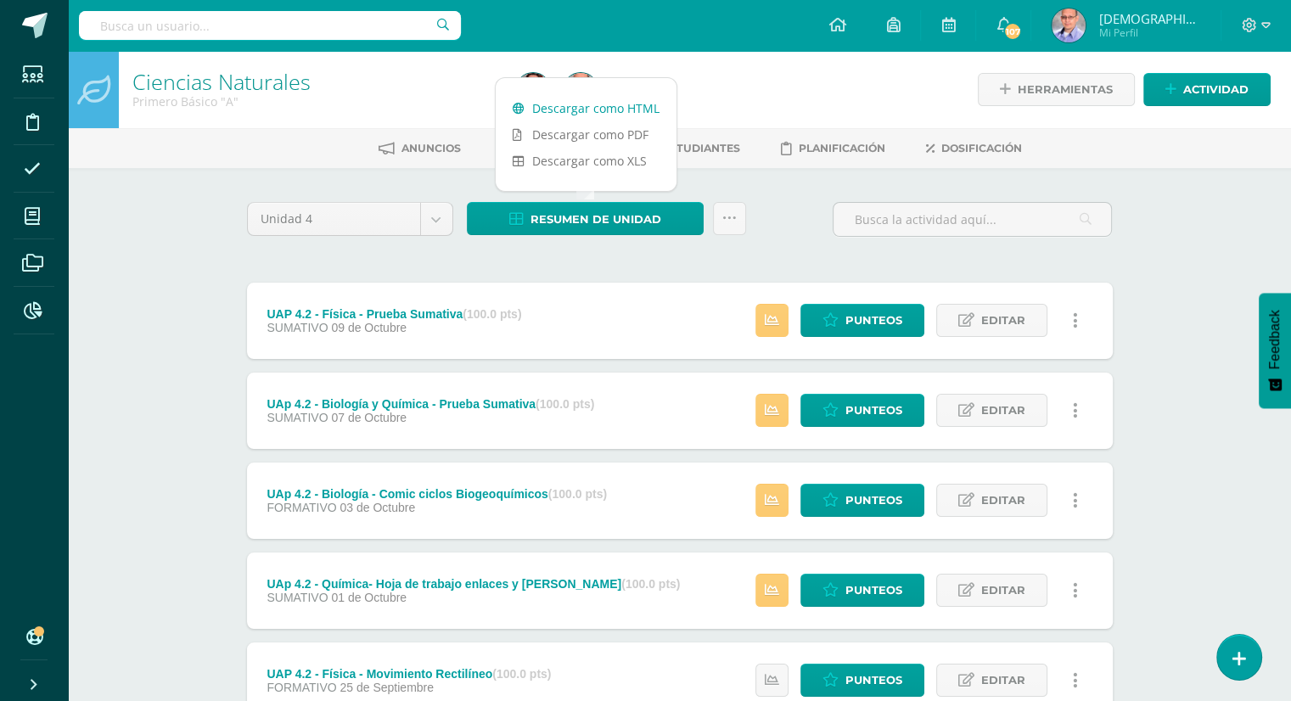
click at [601, 109] on link "Descargar como HTML" at bounding box center [586, 108] width 181 height 26
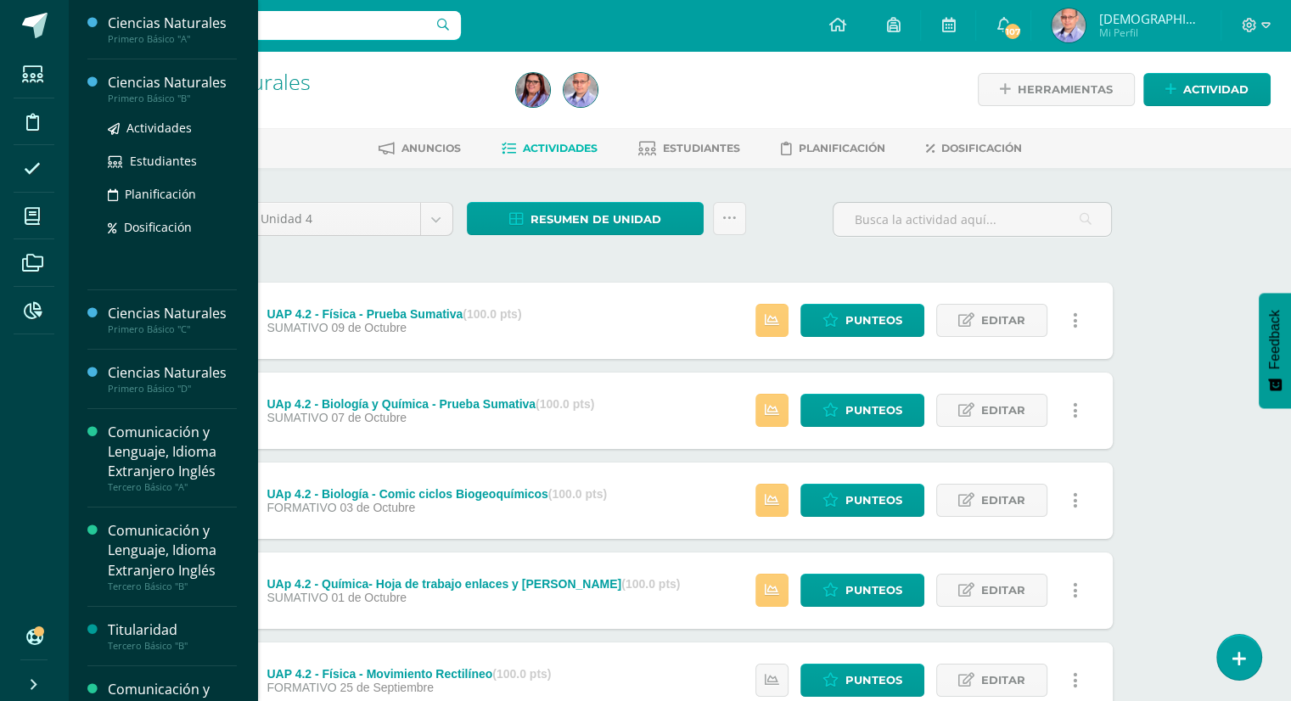
click at [160, 83] on div "Ciencias Naturales" at bounding box center [172, 83] width 129 height 20
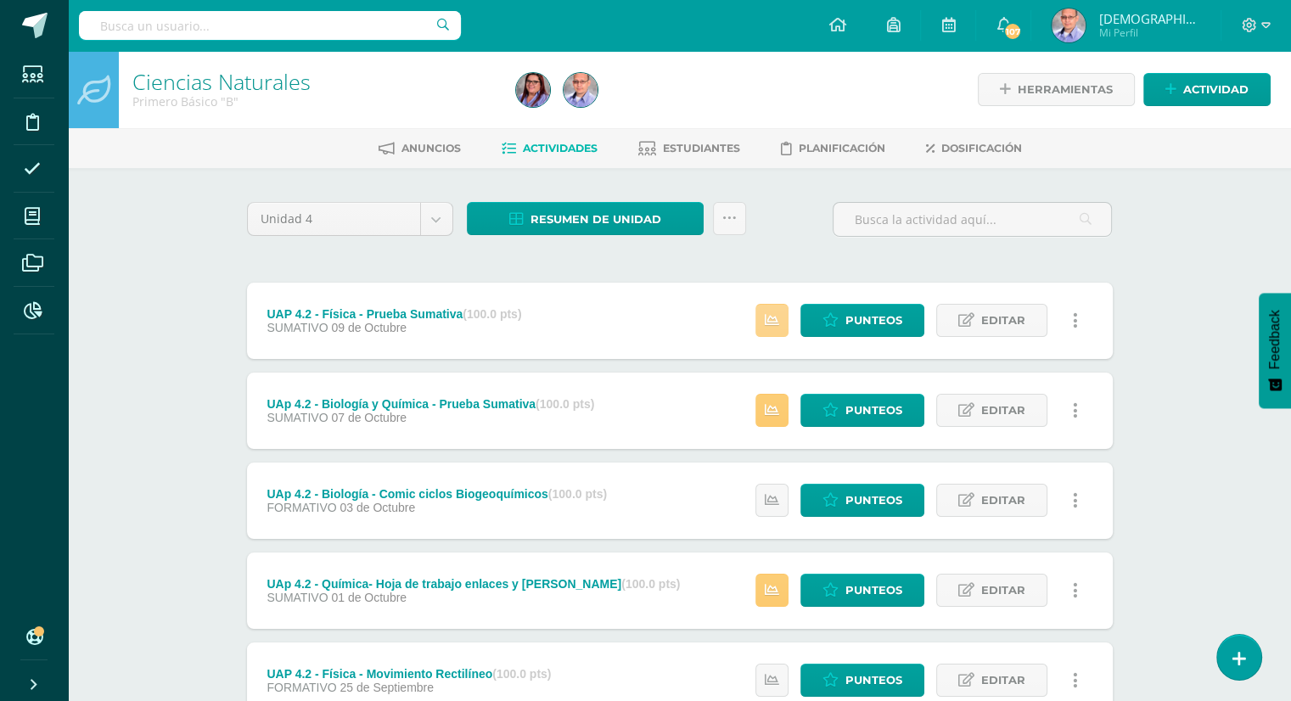
click at [771, 325] on icon at bounding box center [772, 320] width 14 height 14
click at [850, 333] on span "Punteos" at bounding box center [873, 320] width 57 height 31
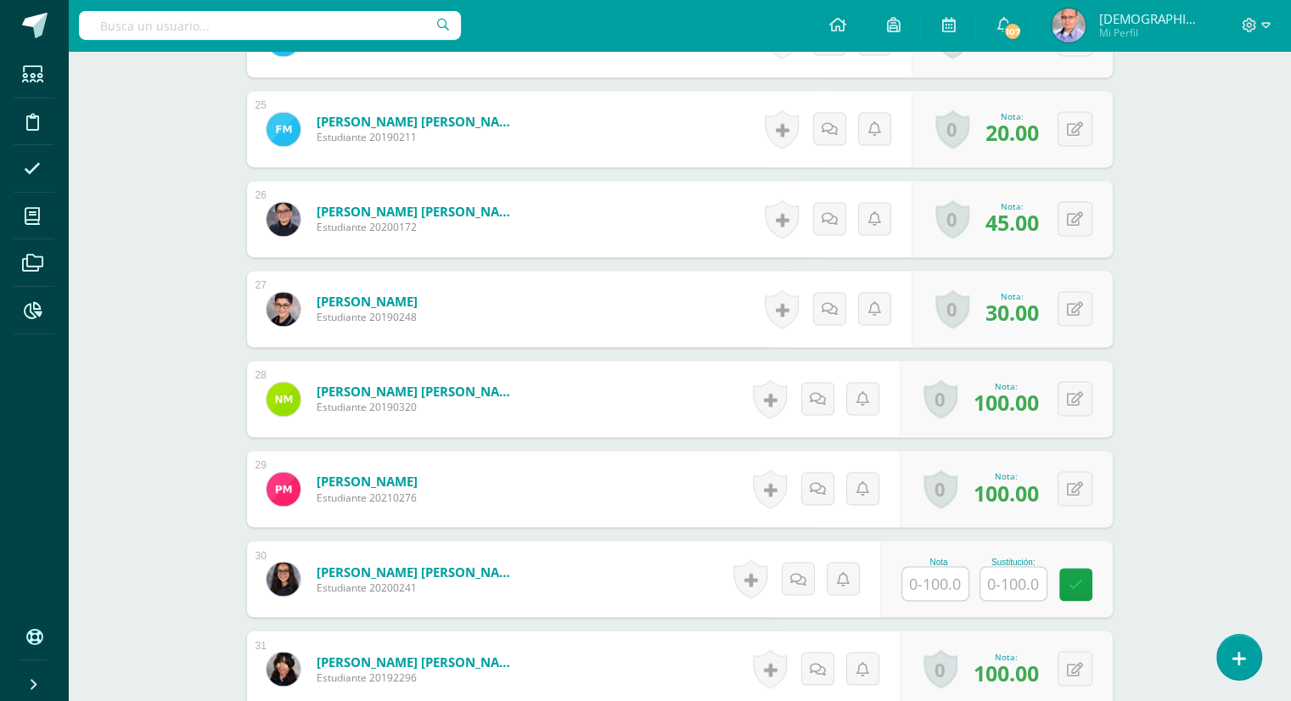
scroll to position [2726, 0]
click at [929, 575] on input "text" at bounding box center [943, 584] width 68 height 34
type input "80"
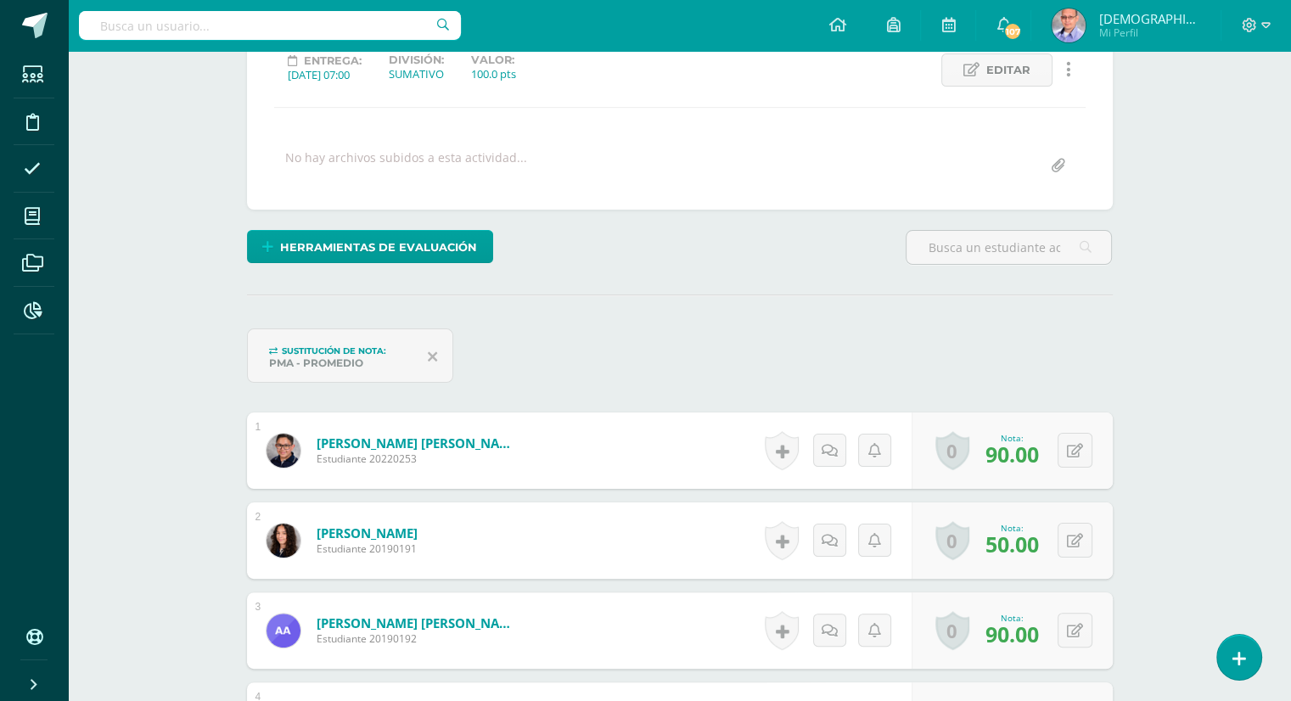
scroll to position [0, 0]
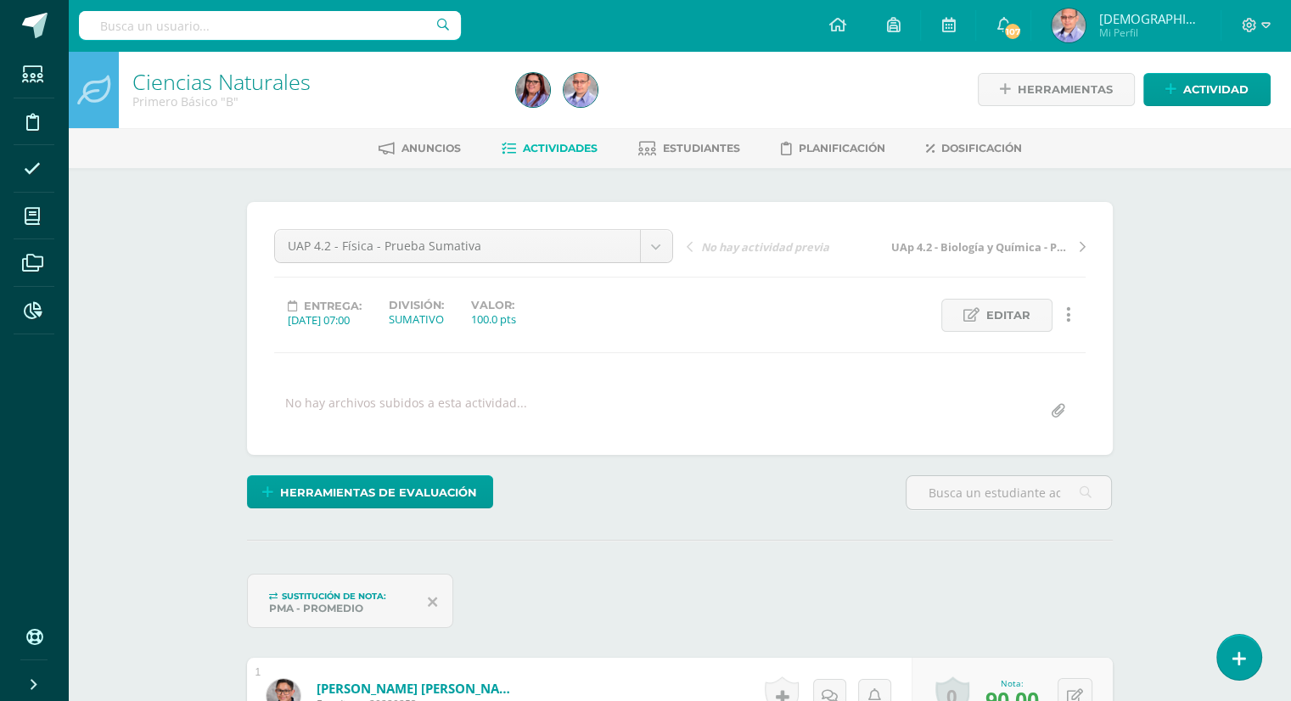
click at [280, 87] on link "Ciencias Naturales" at bounding box center [221, 81] width 178 height 29
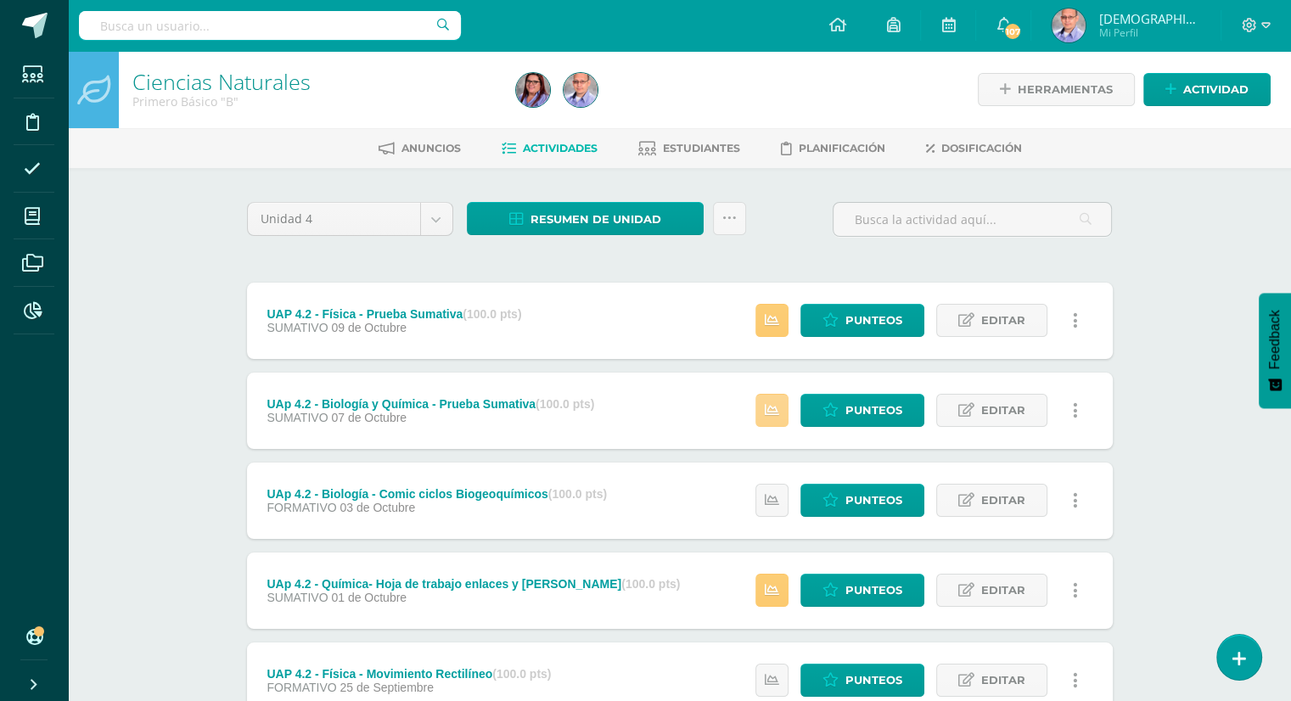
click at [781, 412] on link at bounding box center [771, 410] width 33 height 33
click at [618, 242] on div "Resumen de unidad Descargar como HTML Descargar como PDF Descargar como XLS Sub…" at bounding box center [606, 226] width 293 height 48
click at [784, 315] on link at bounding box center [771, 320] width 33 height 33
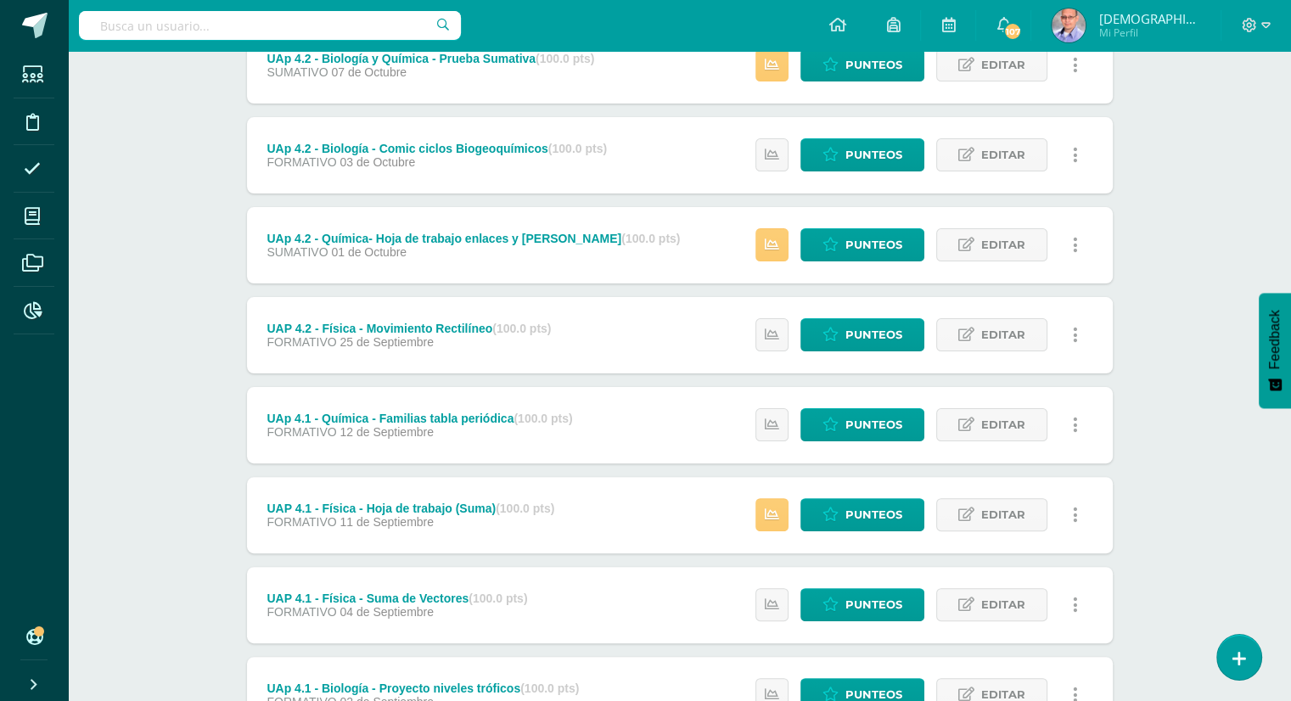
scroll to position [351, 0]
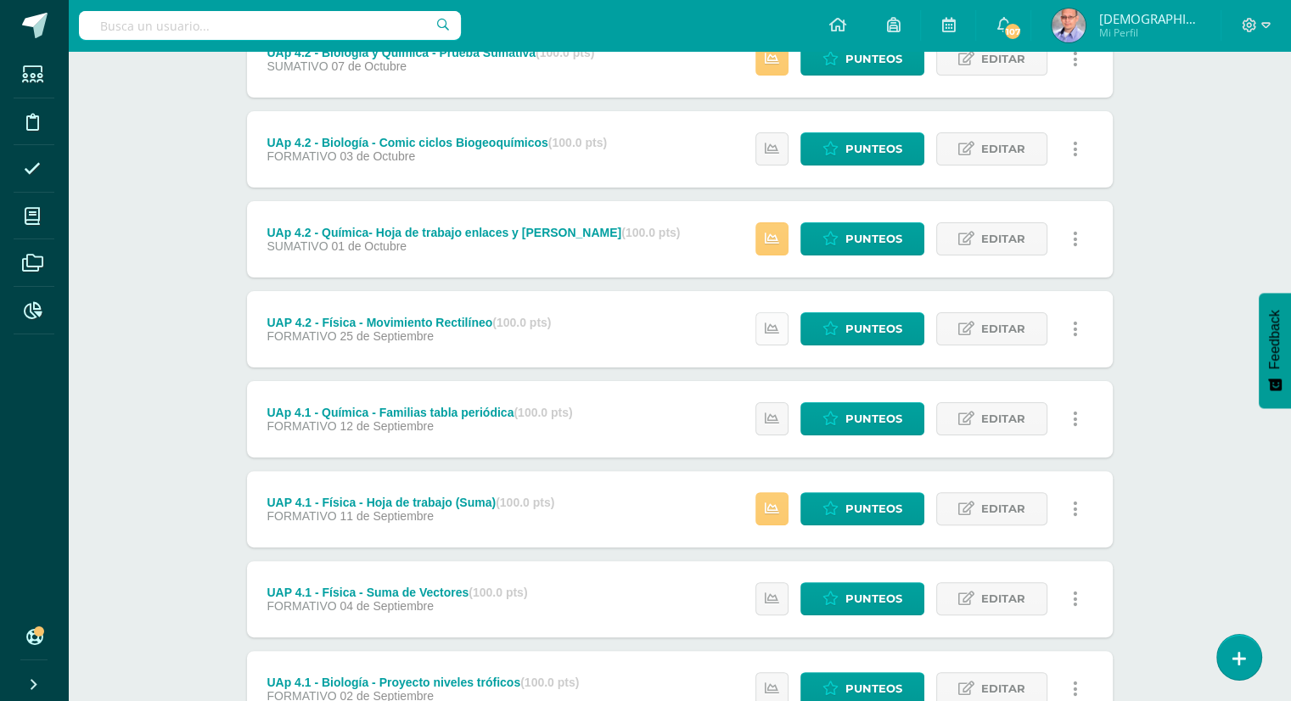
click at [777, 340] on link at bounding box center [771, 328] width 33 height 33
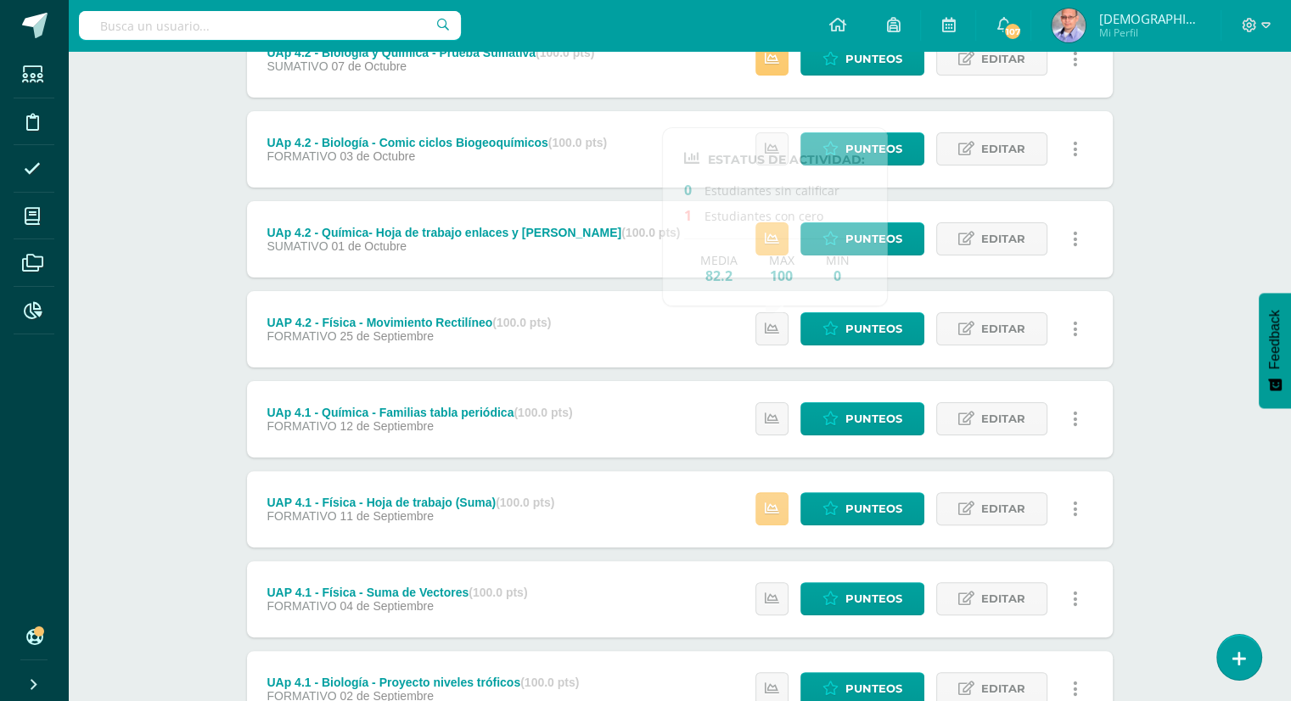
click at [781, 508] on link at bounding box center [771, 508] width 33 height 33
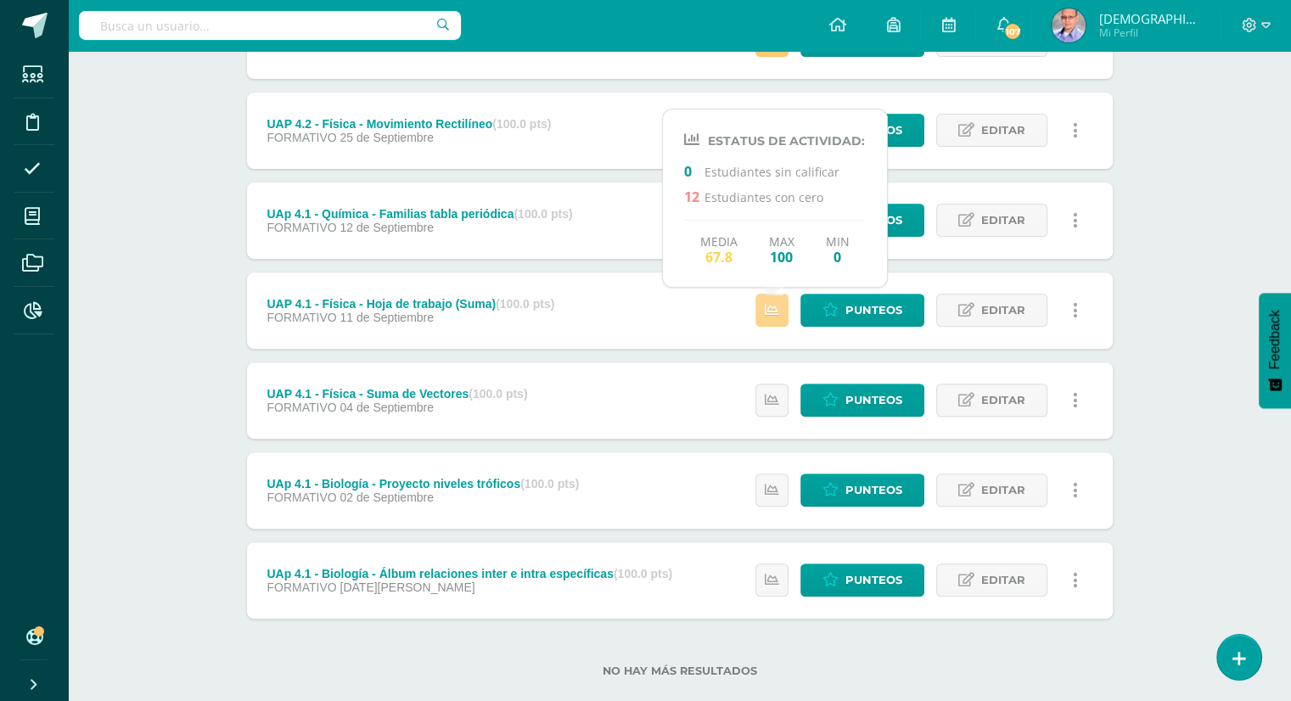
scroll to position [581, 0]
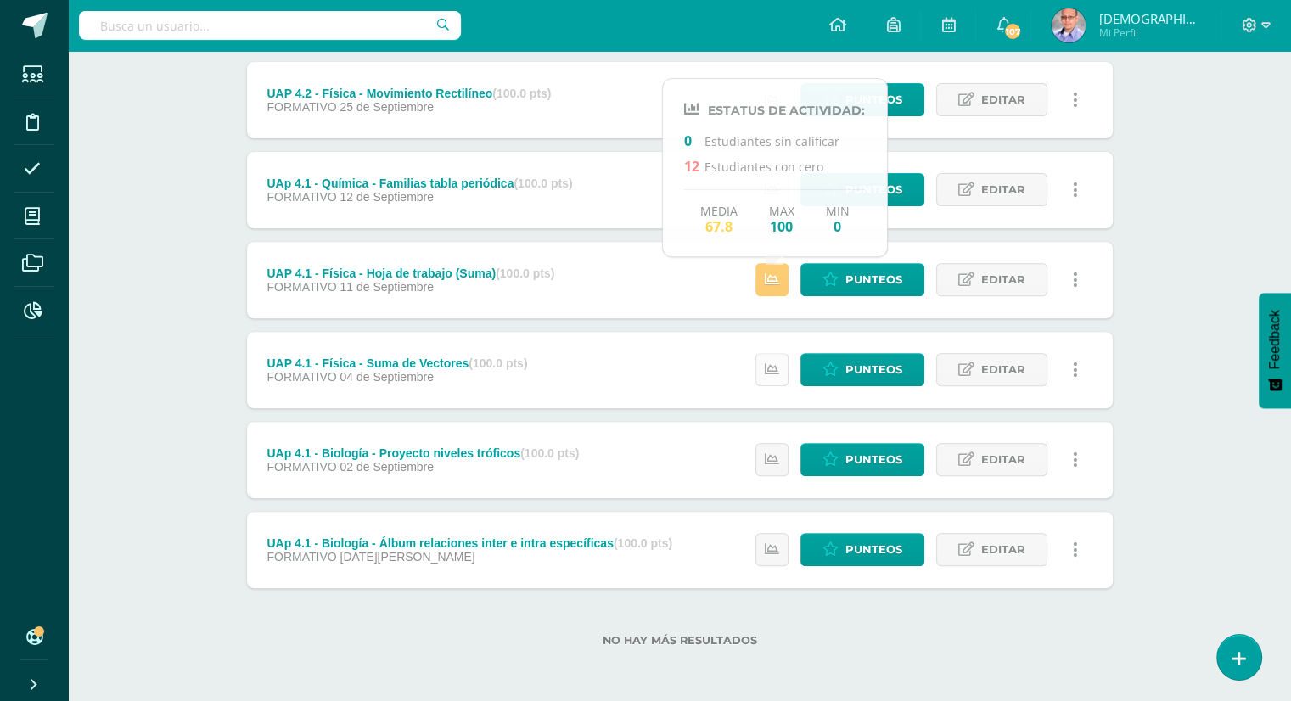
click at [783, 373] on link at bounding box center [771, 369] width 33 height 33
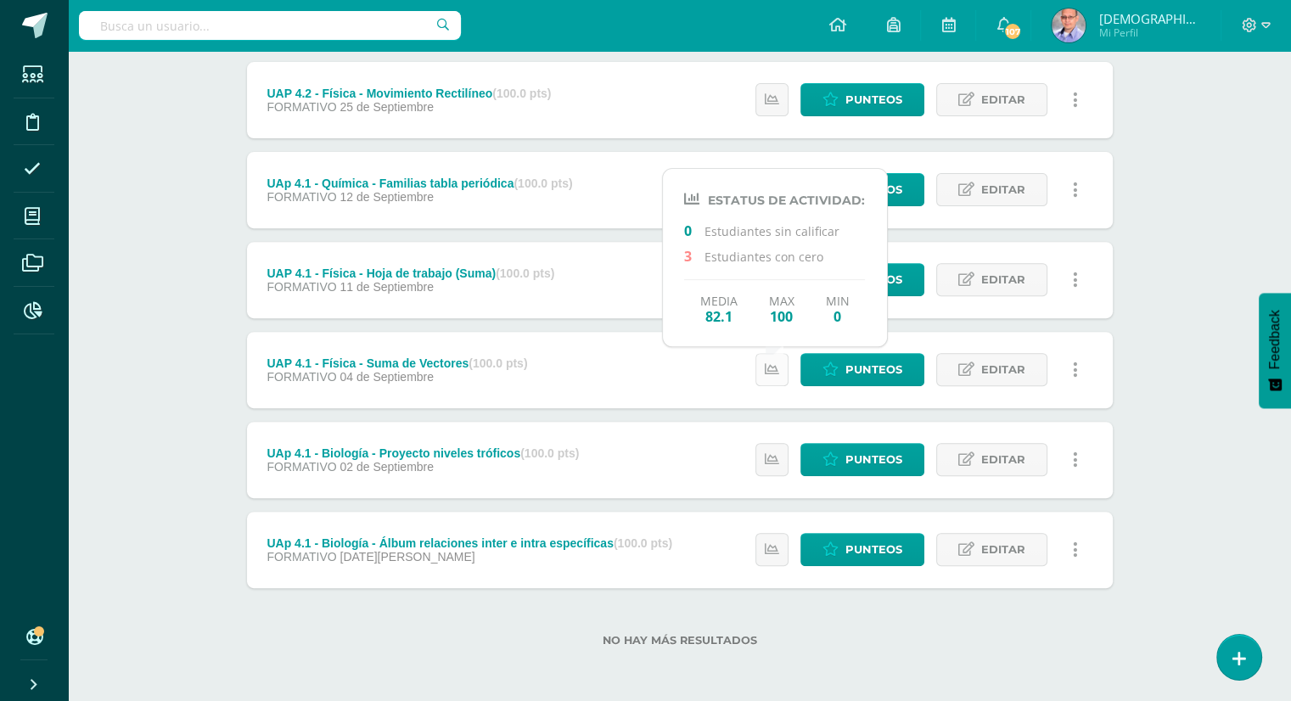
scroll to position [0, 0]
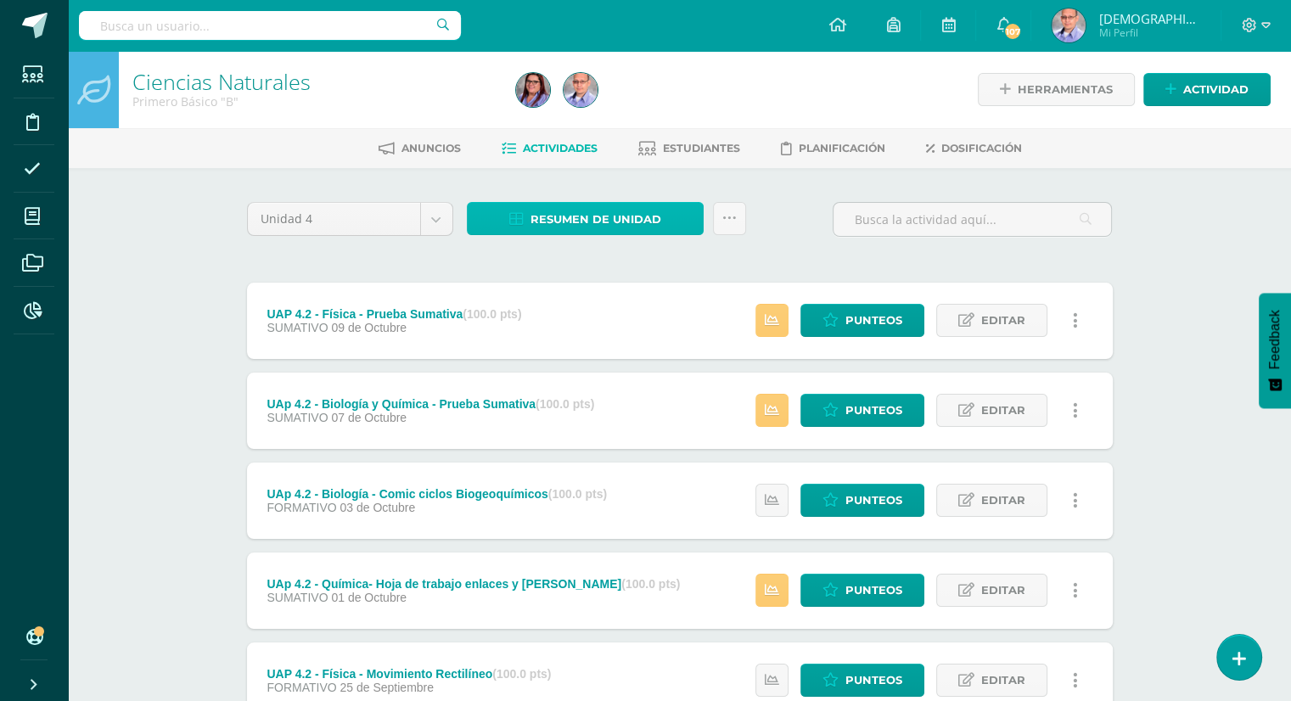
click at [614, 220] on span "Resumen de unidad" at bounding box center [595, 219] width 131 height 31
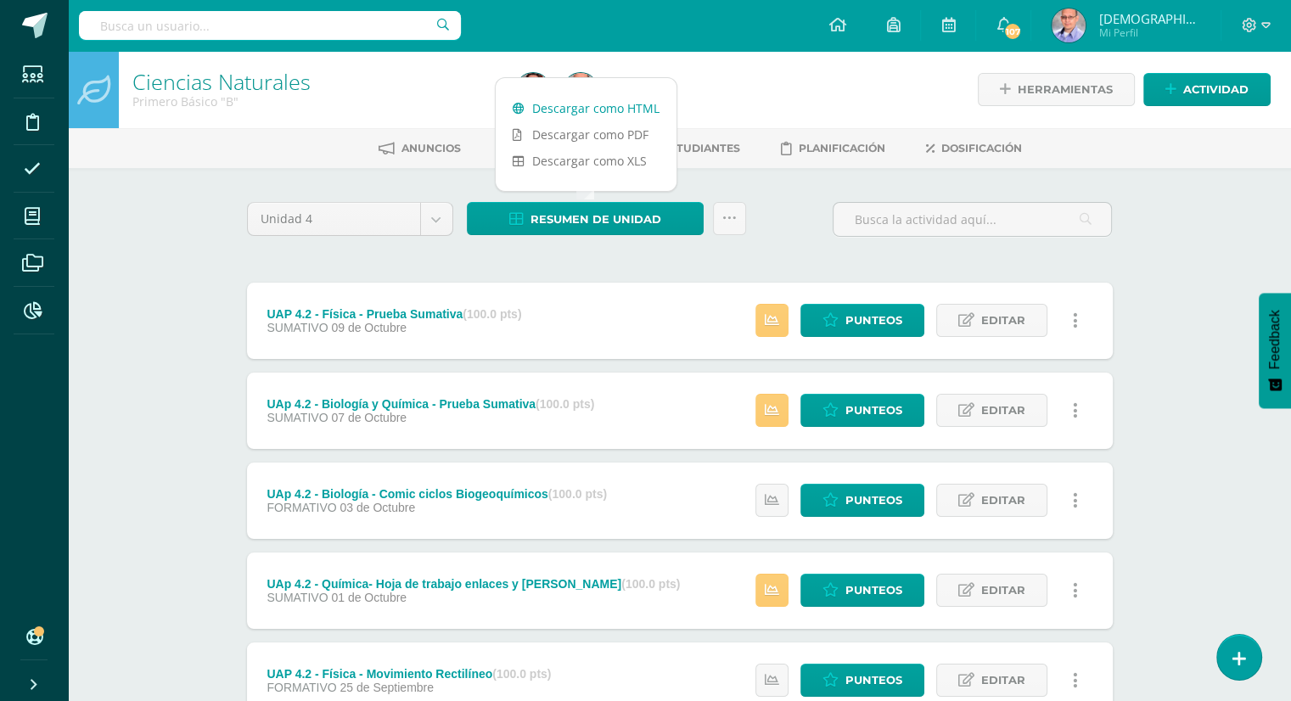
click at [590, 102] on link "Descargar como HTML" at bounding box center [586, 108] width 181 height 26
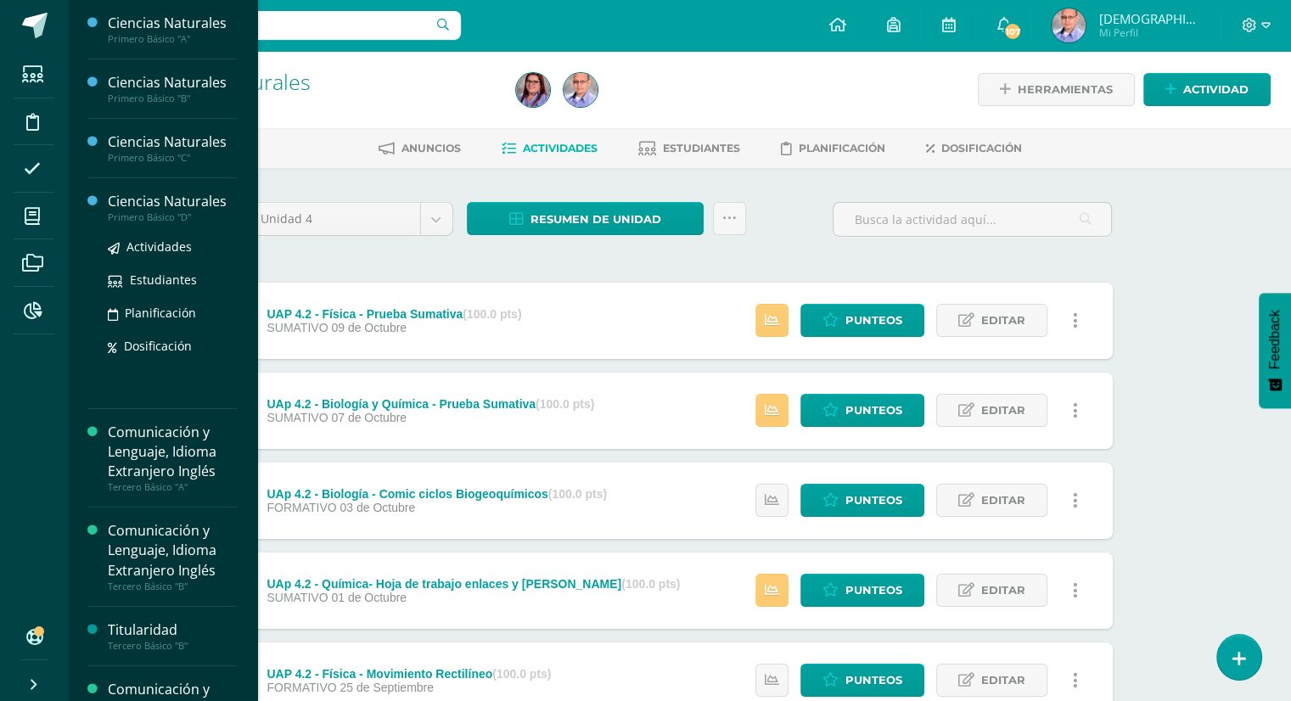
click at [163, 200] on div "Ciencias Naturales" at bounding box center [172, 202] width 129 height 20
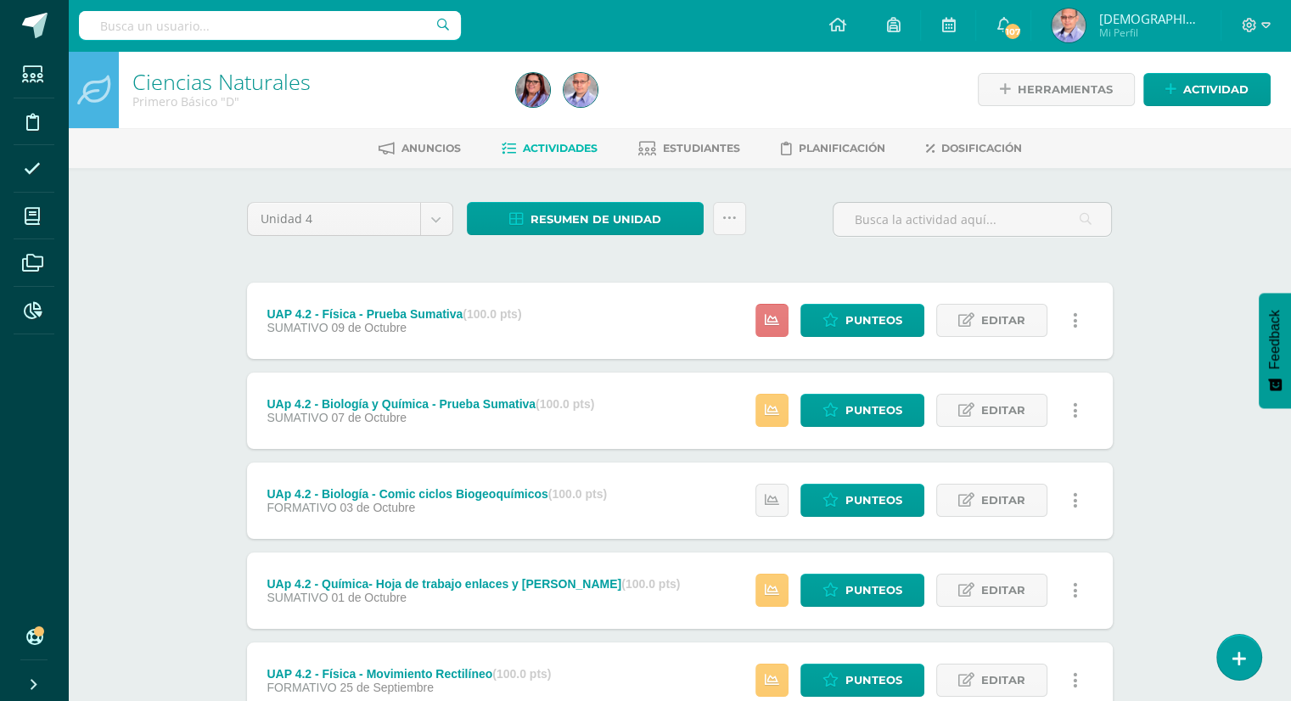
click at [777, 324] on icon at bounding box center [772, 320] width 14 height 14
click at [776, 683] on icon at bounding box center [772, 680] width 14 height 14
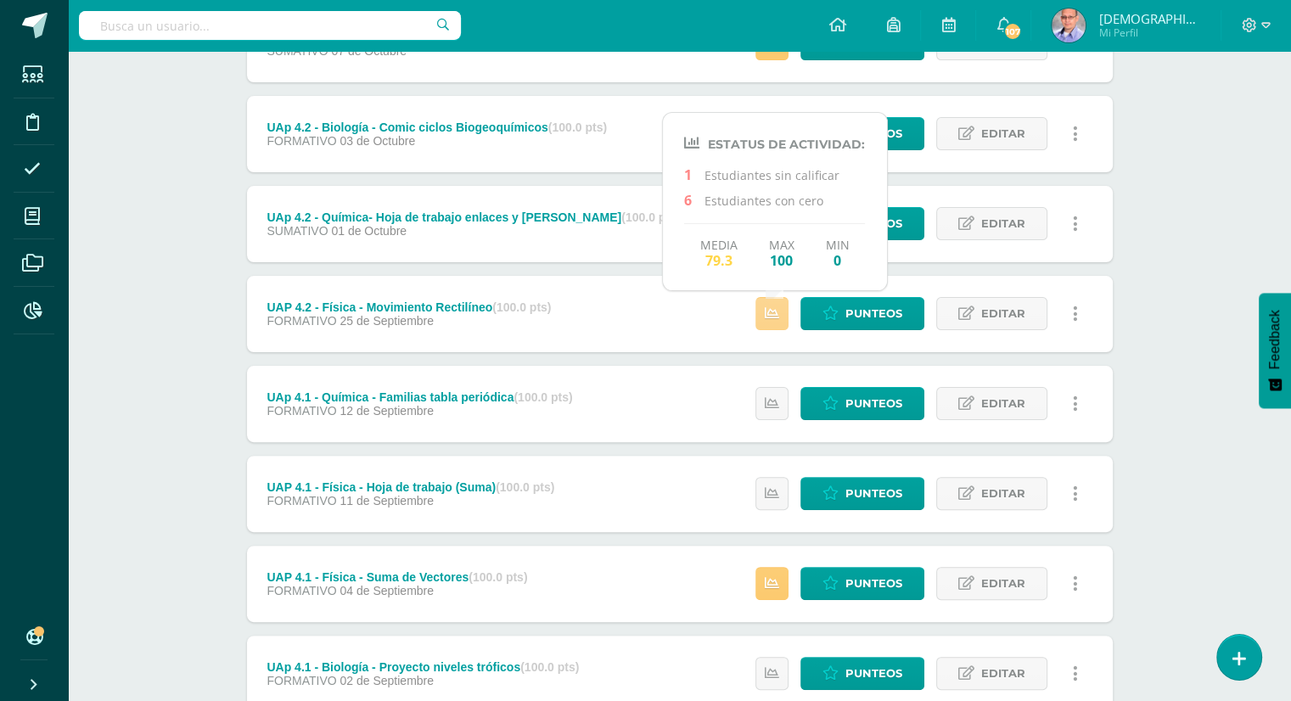
scroll to position [370, 0]
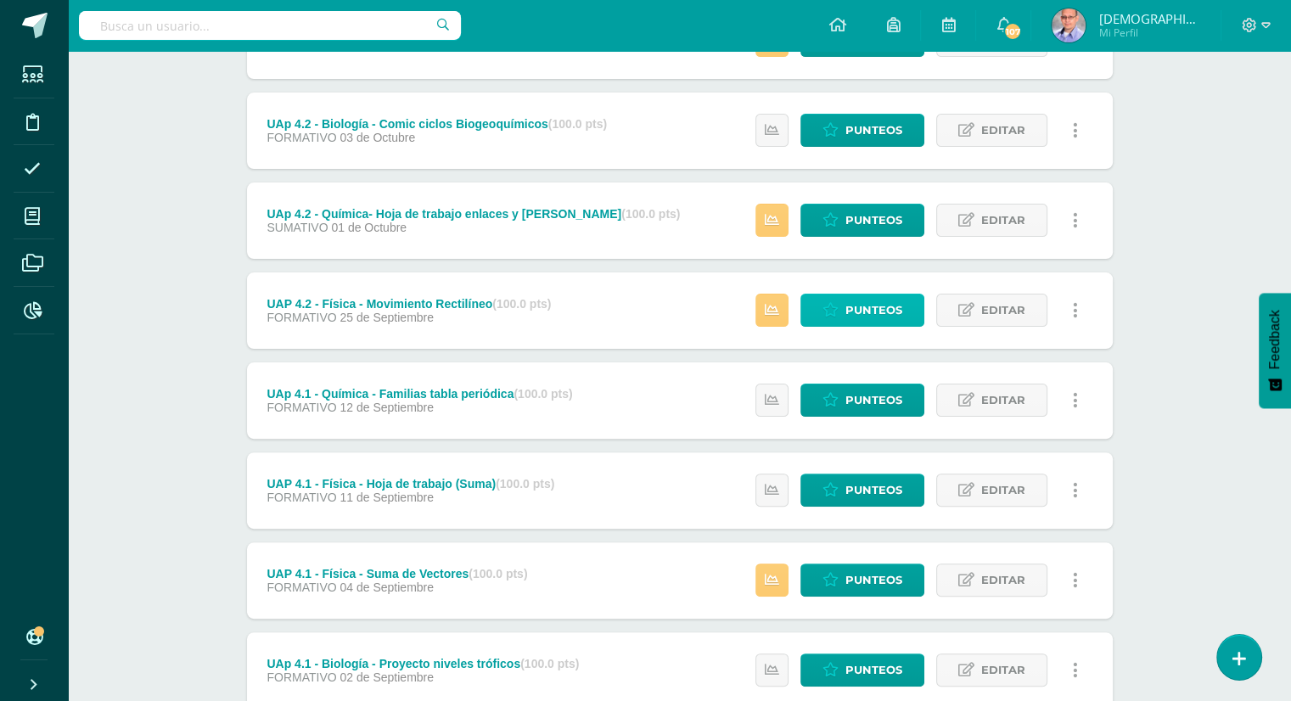
click at [880, 306] on span "Punteos" at bounding box center [873, 310] width 57 height 31
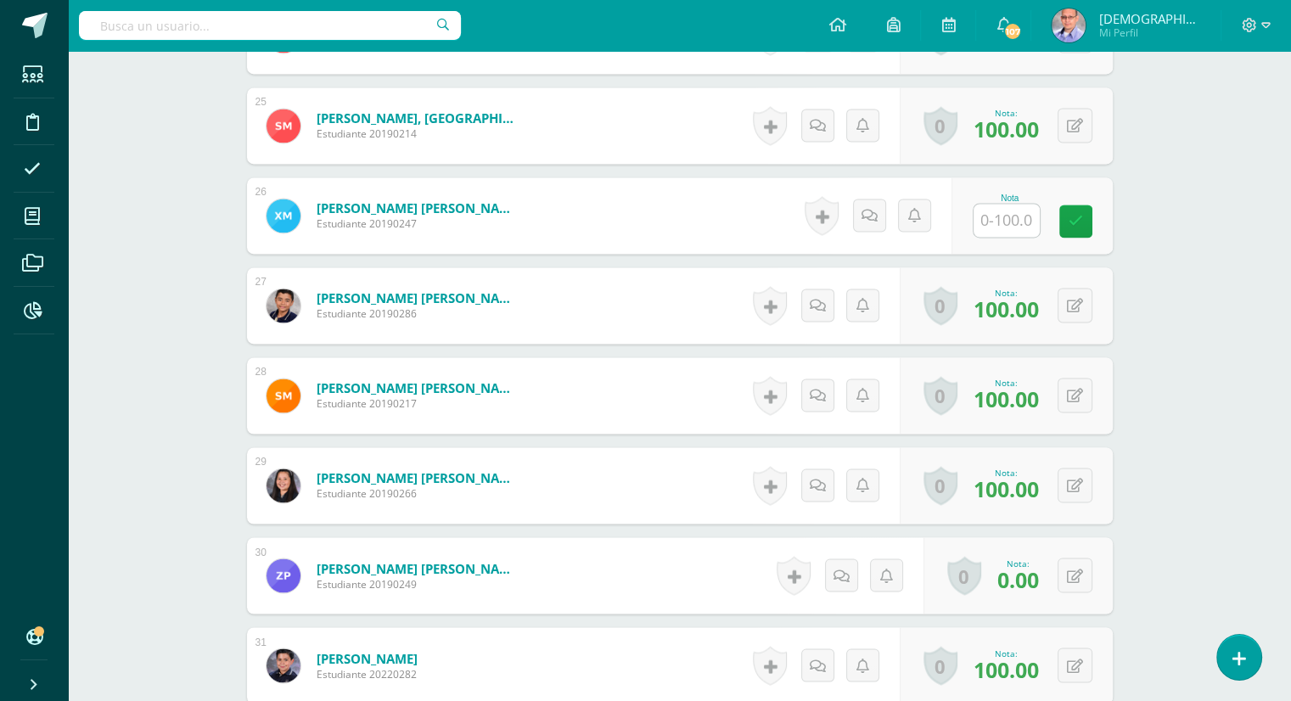
scroll to position [2681, 0]
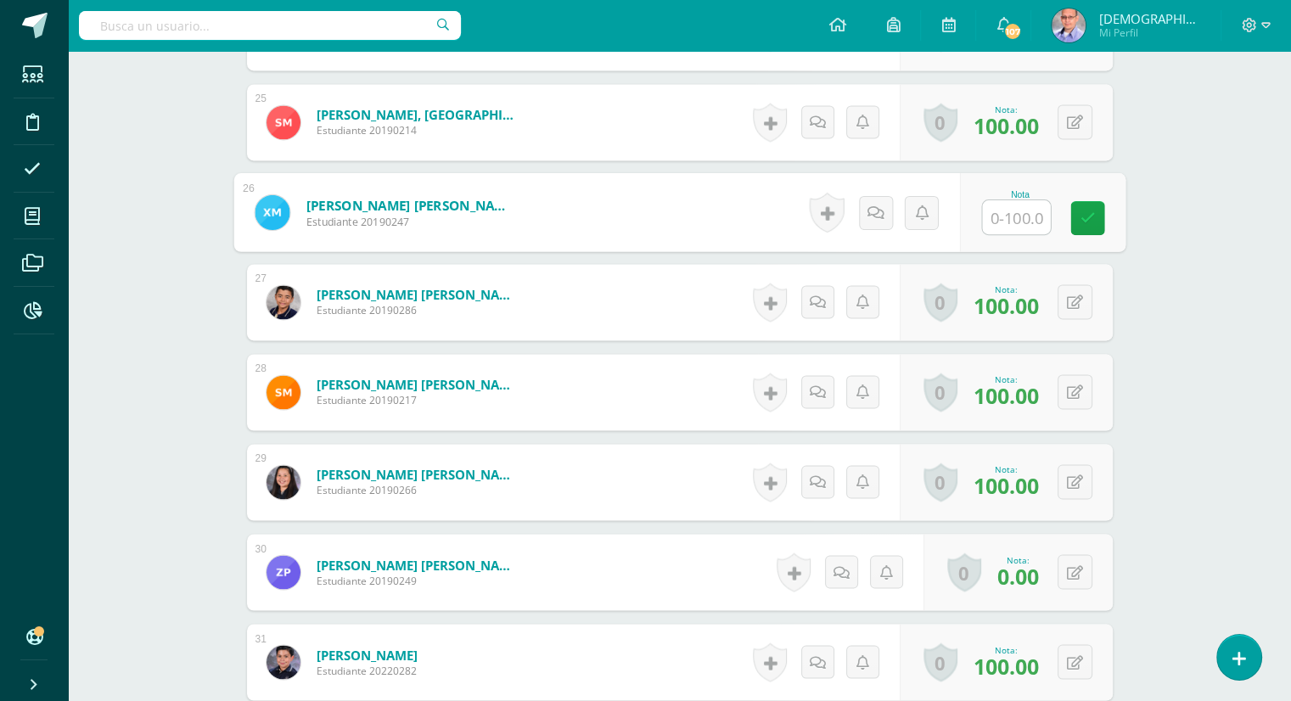
click at [1011, 215] on input "text" at bounding box center [1016, 217] width 68 height 34
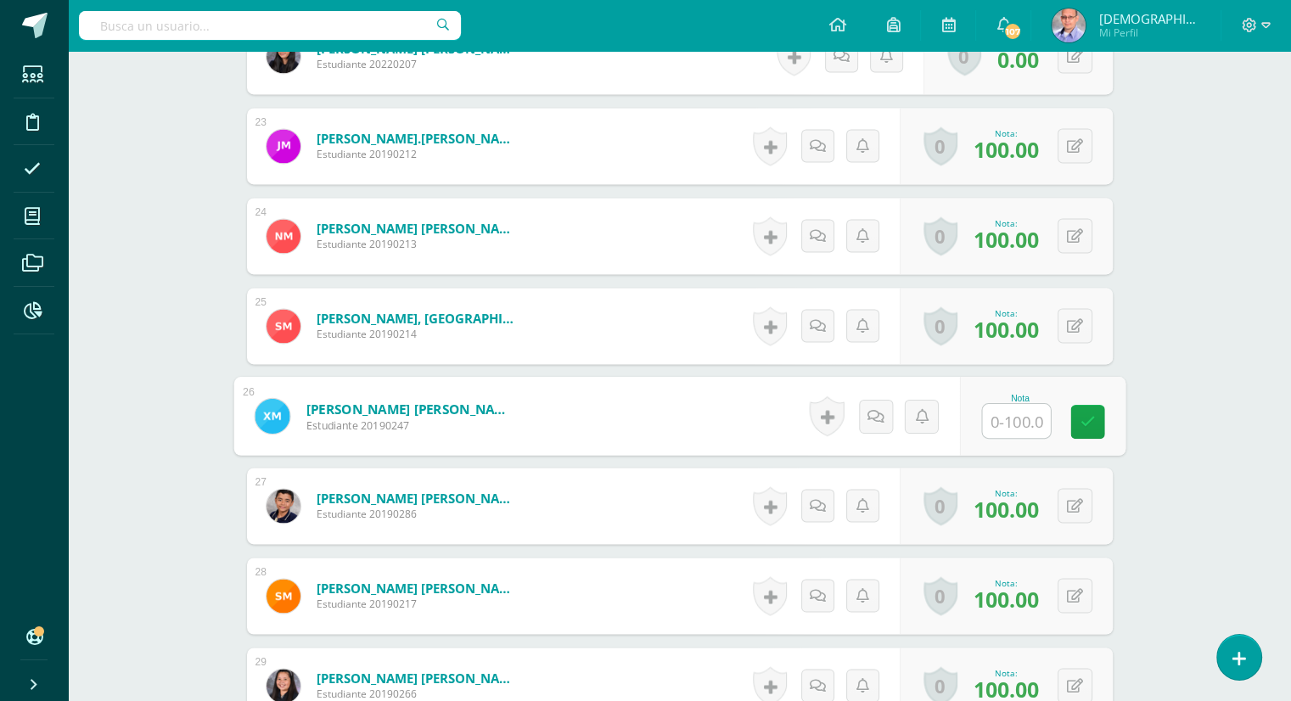
scroll to position [2478, 0]
type input "84"
click at [1089, 418] on icon at bounding box center [1087, 420] width 15 height 14
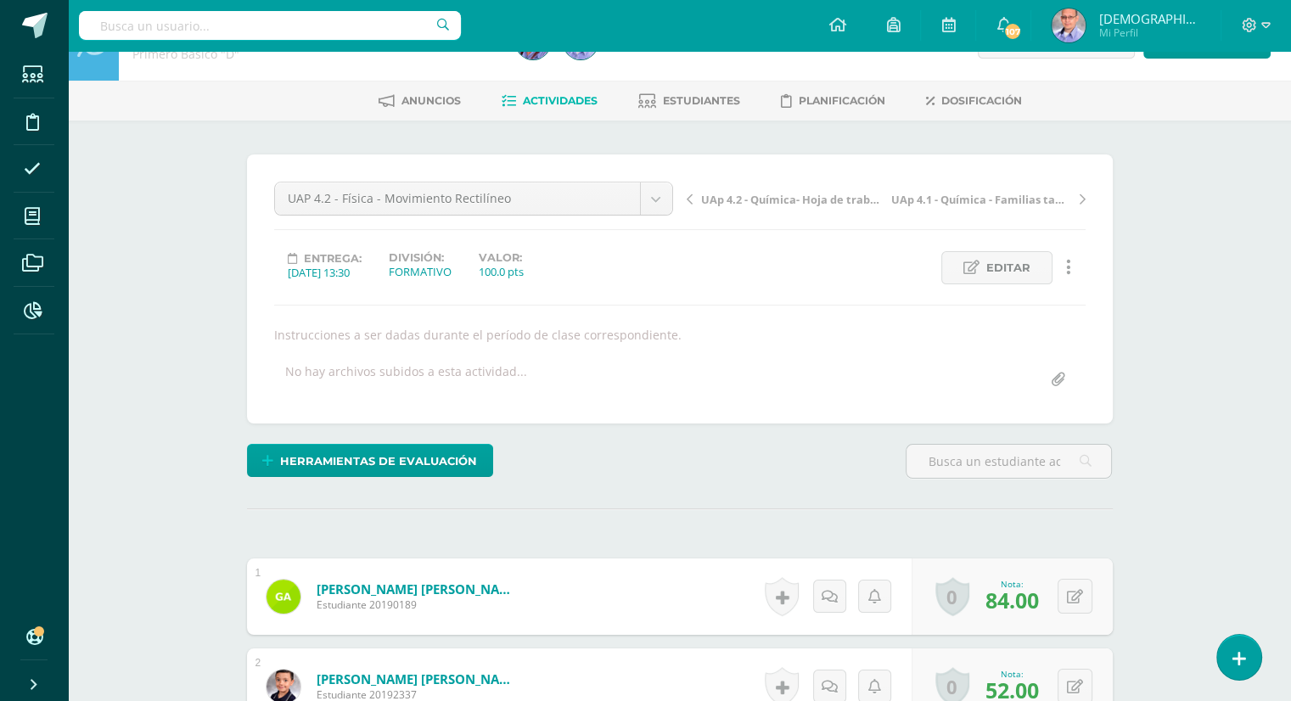
scroll to position [0, 0]
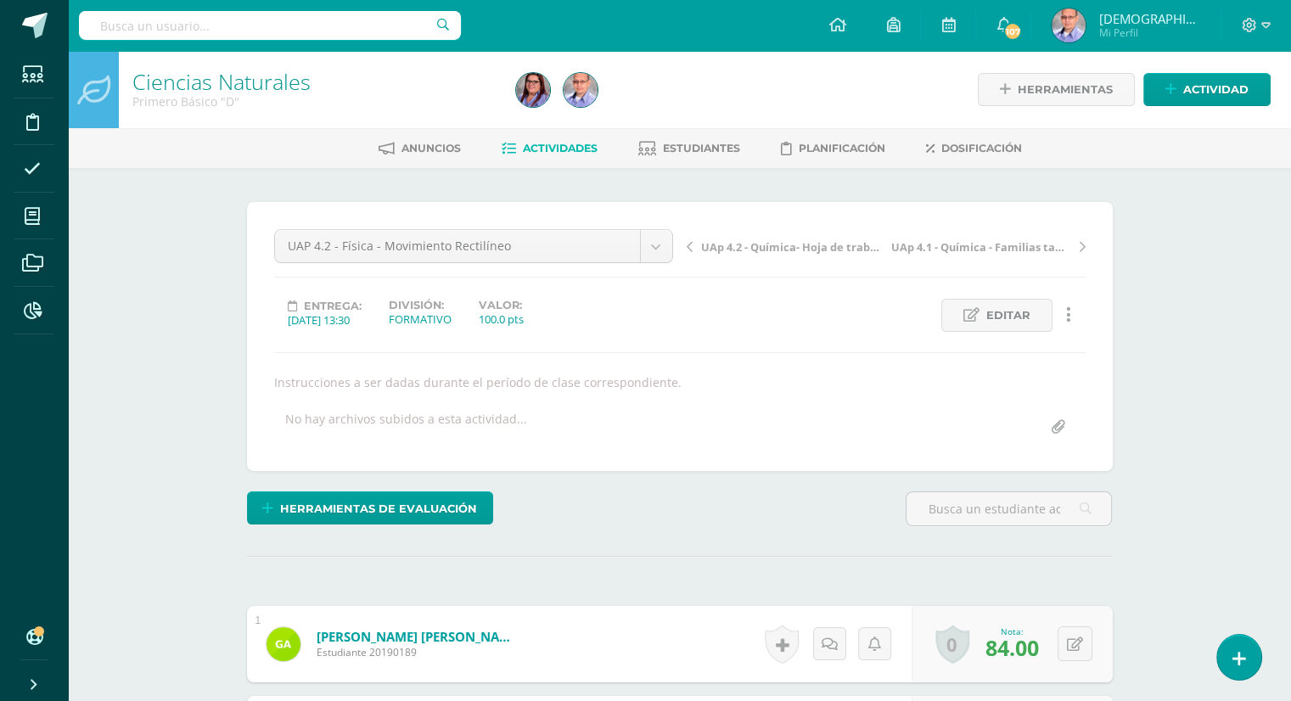
click at [262, 81] on link "Ciencias Naturales" at bounding box center [221, 81] width 178 height 29
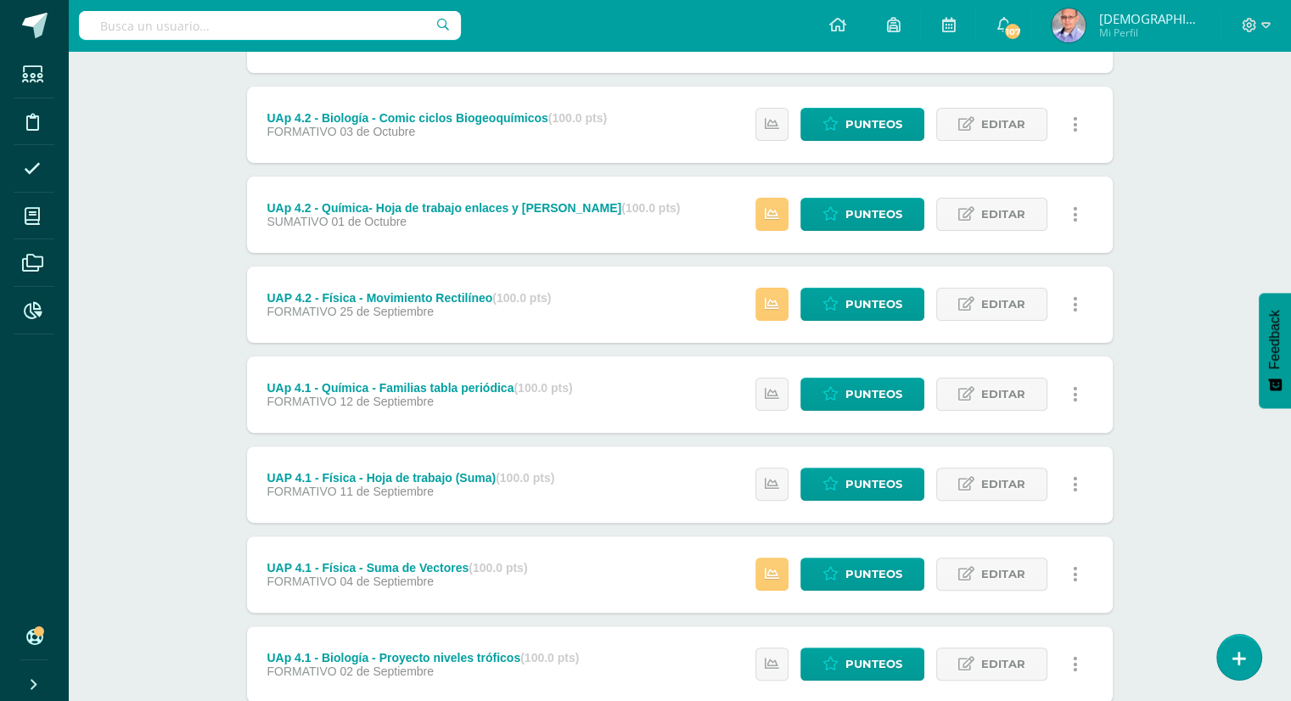
scroll to position [406, 0]
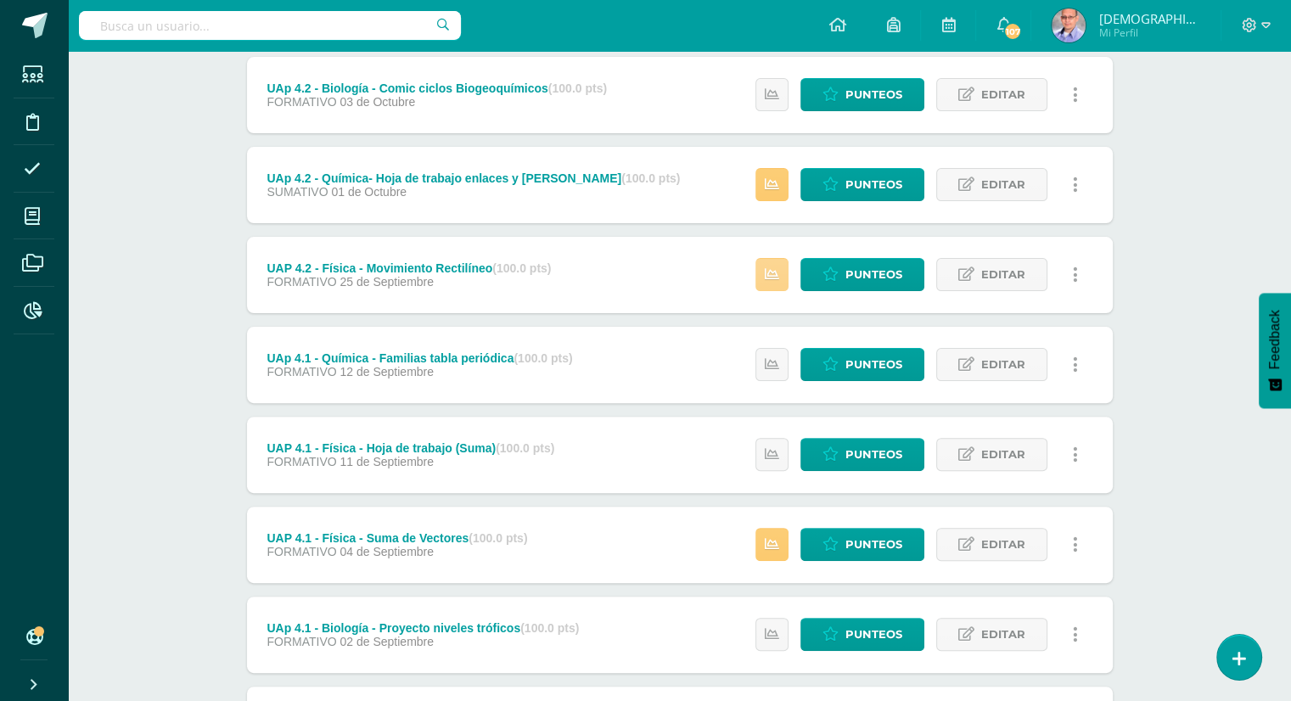
click at [784, 269] on link at bounding box center [771, 274] width 33 height 33
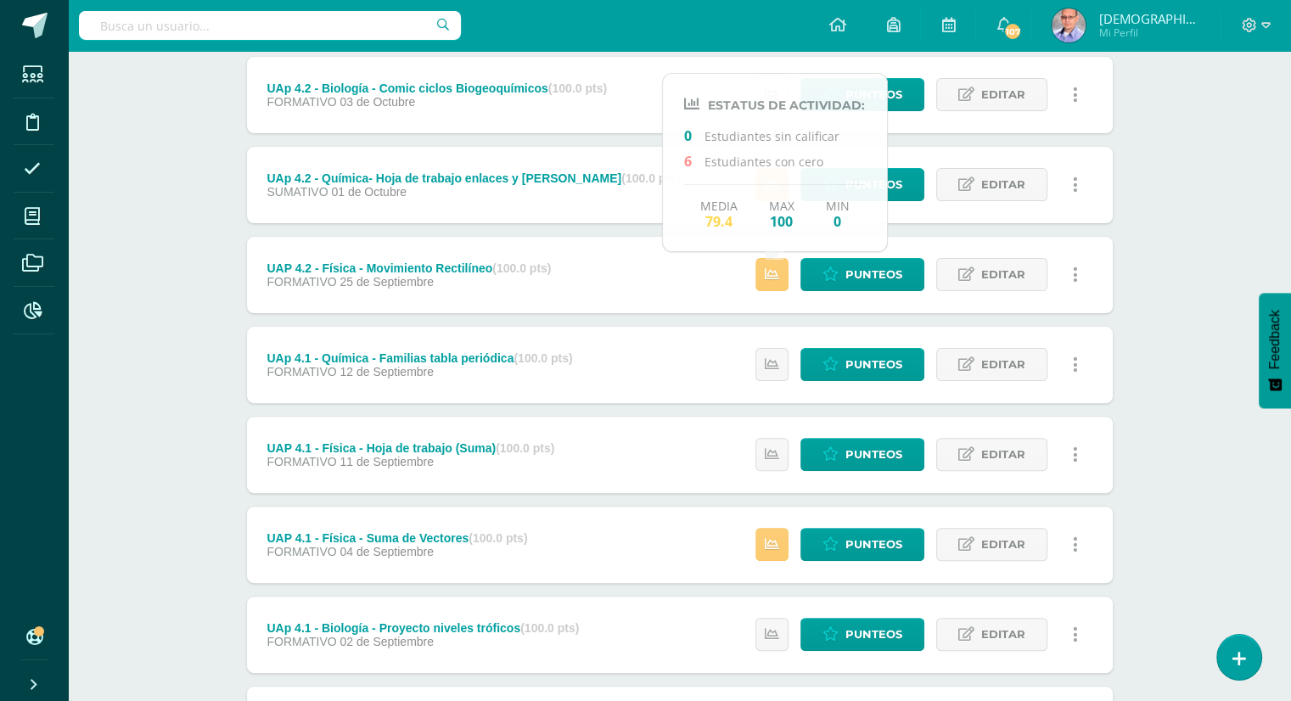
click at [1144, 283] on div "Unidad 4 Unidad 1 Unidad 2 Unidad 3 Unidad 4 Resumen de unidad Descargar como H…" at bounding box center [680, 319] width 934 height 1114
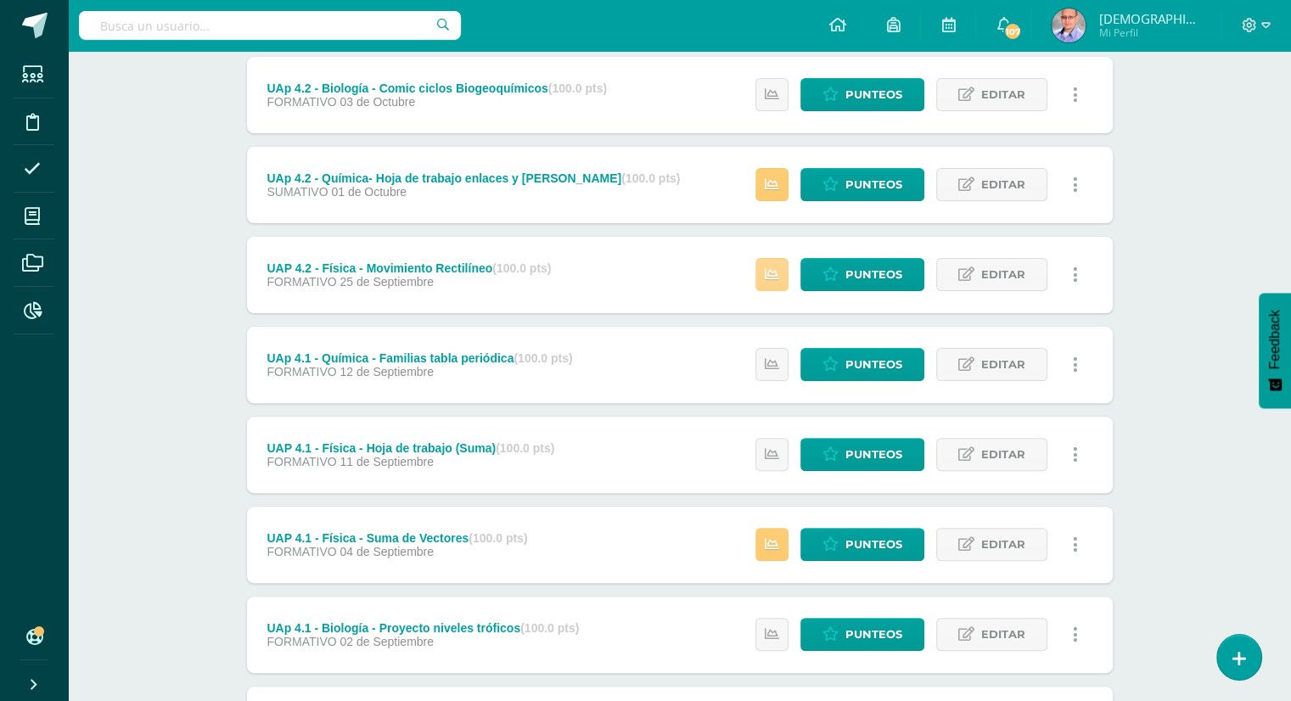
click at [771, 286] on link at bounding box center [771, 274] width 33 height 33
click at [783, 452] on link at bounding box center [771, 454] width 33 height 33
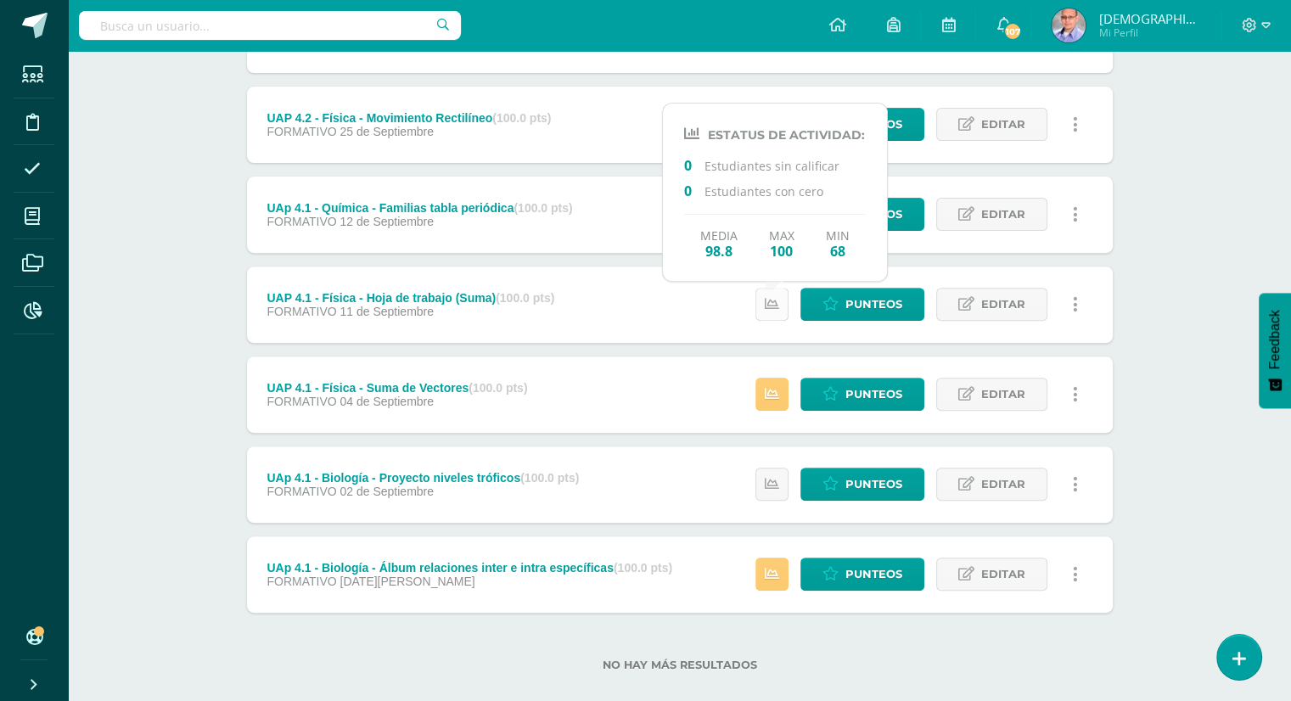
scroll to position [559, 0]
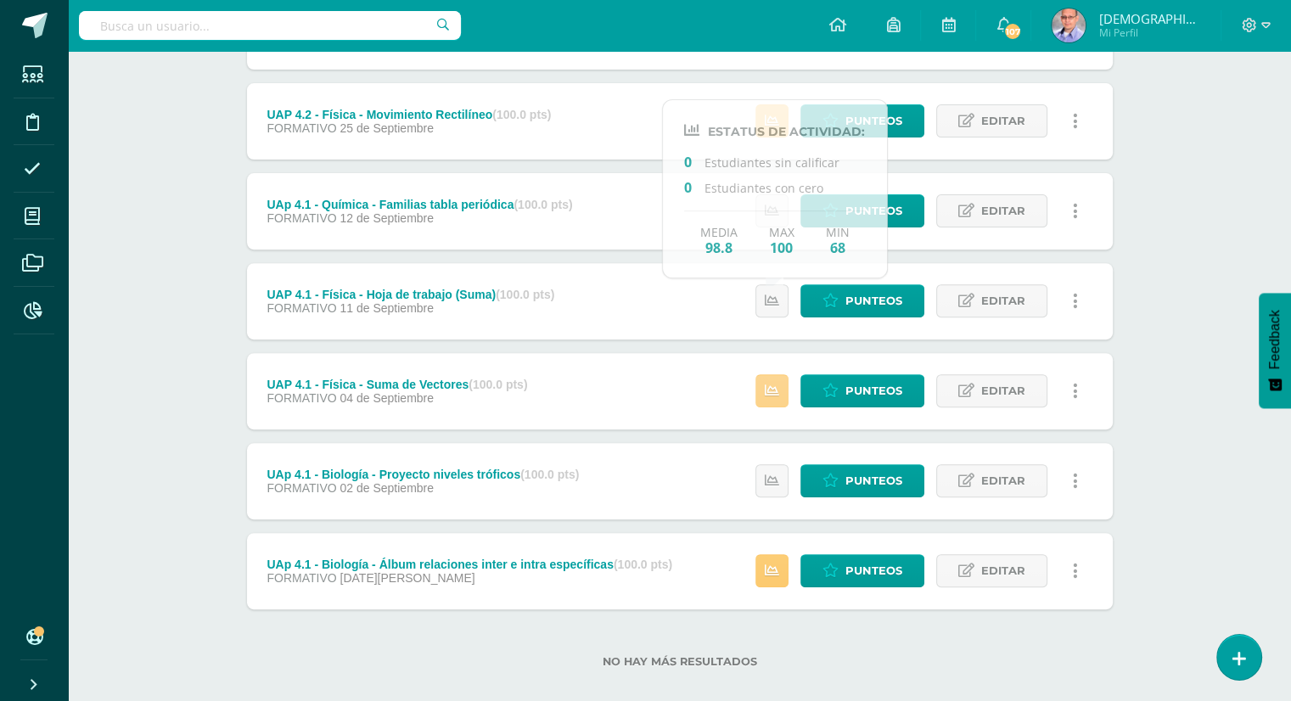
click at [767, 384] on icon at bounding box center [772, 391] width 14 height 14
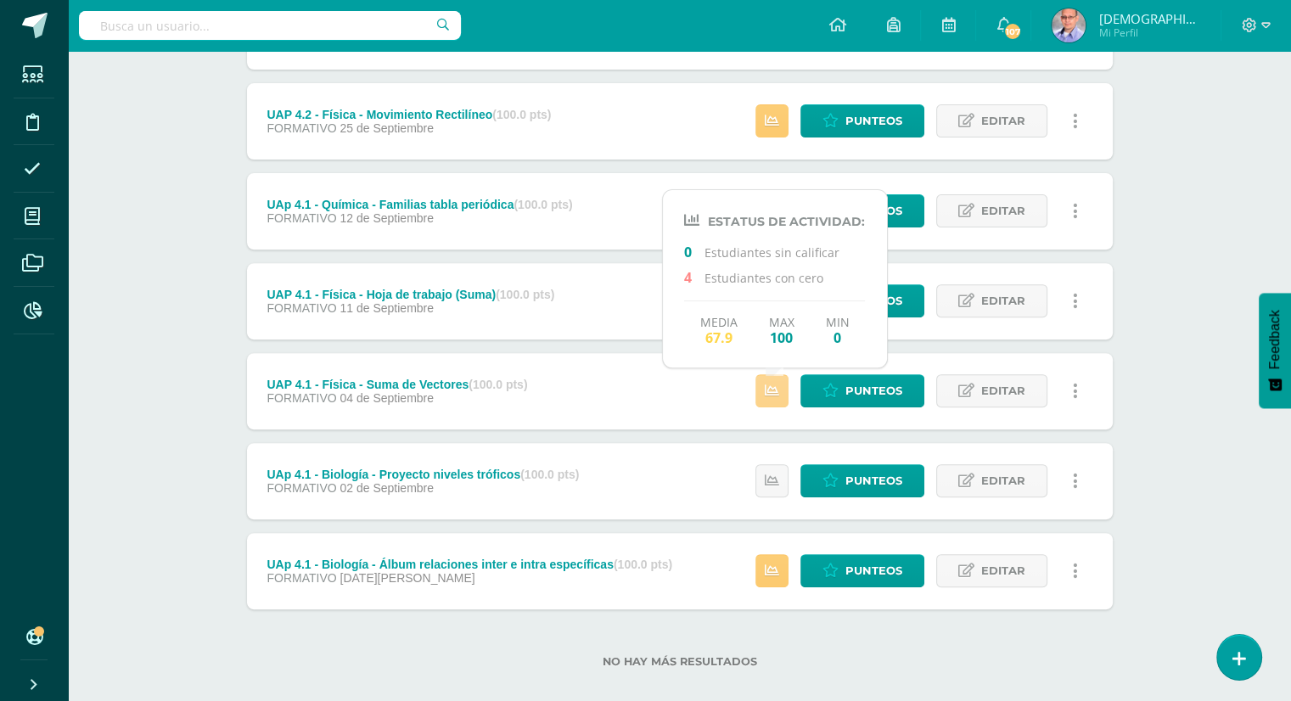
scroll to position [0, 0]
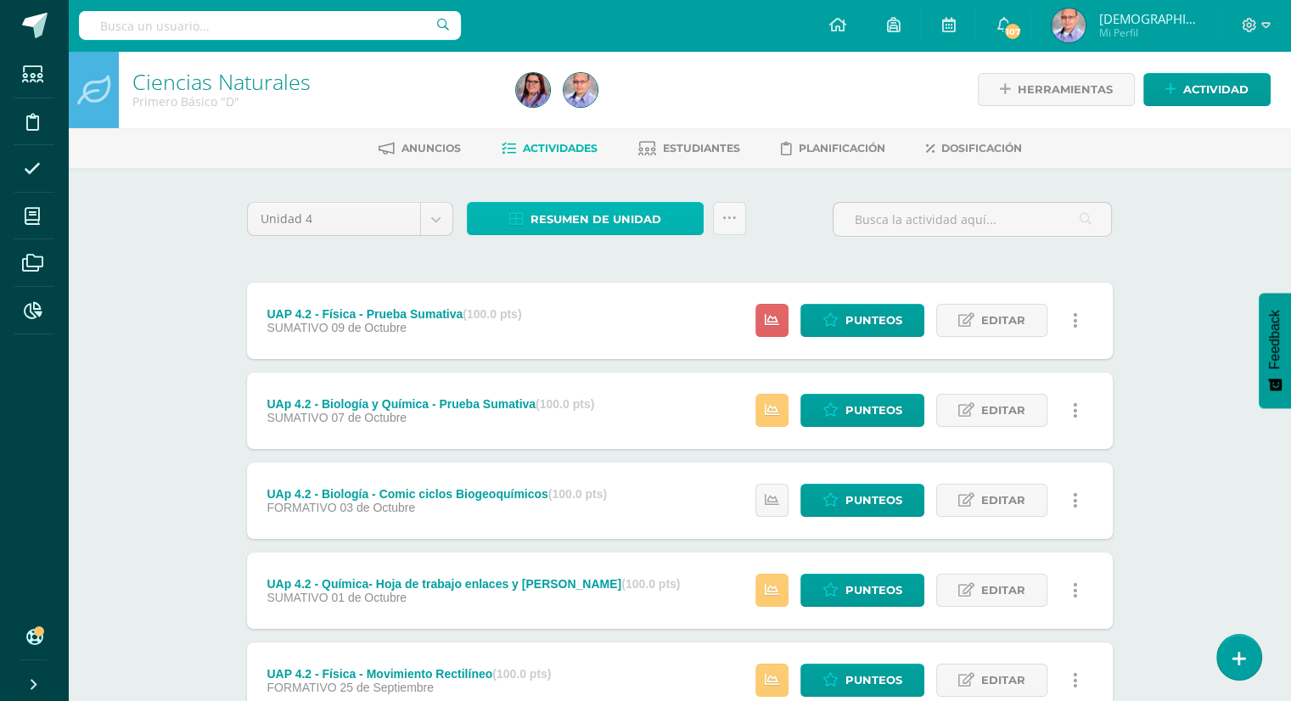
click at [568, 218] on span "Resumen de unidad" at bounding box center [595, 219] width 131 height 31
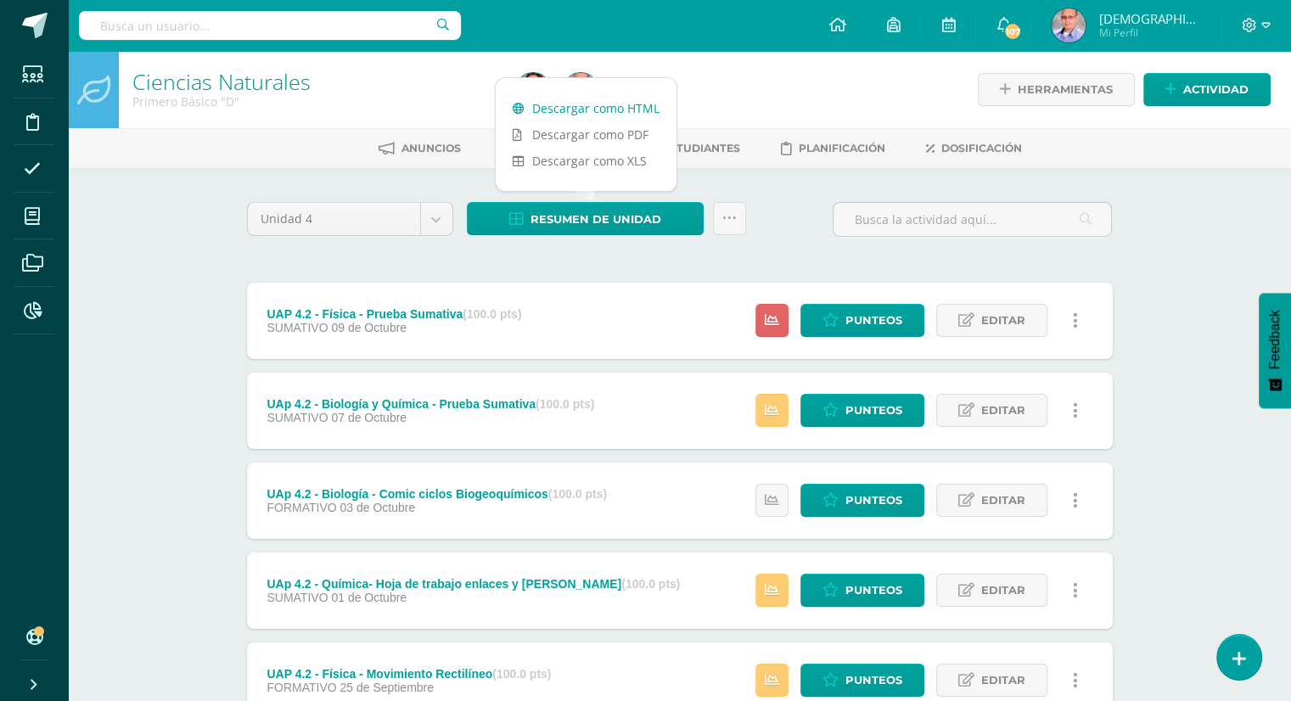
click at [599, 110] on link "Descargar como HTML" at bounding box center [586, 108] width 181 height 26
